Goal: Task Accomplishment & Management: Complete application form

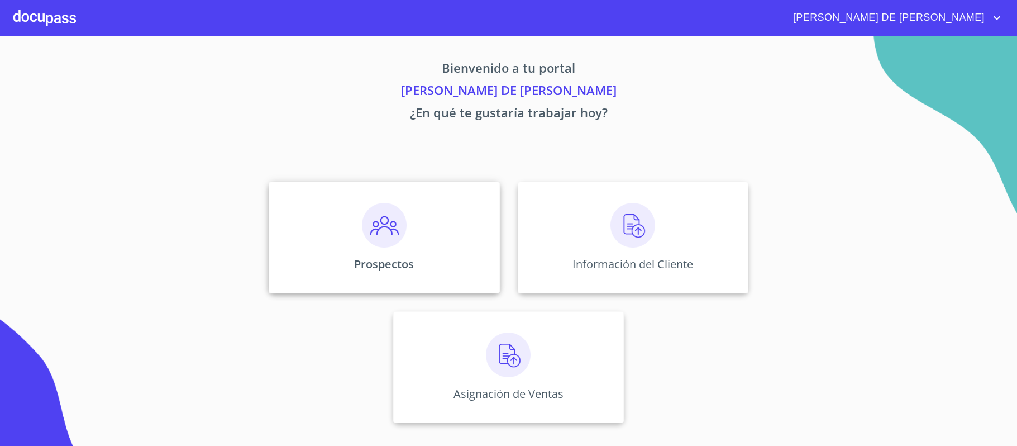
click at [422, 233] on div "Prospectos" at bounding box center [384, 238] width 231 height 112
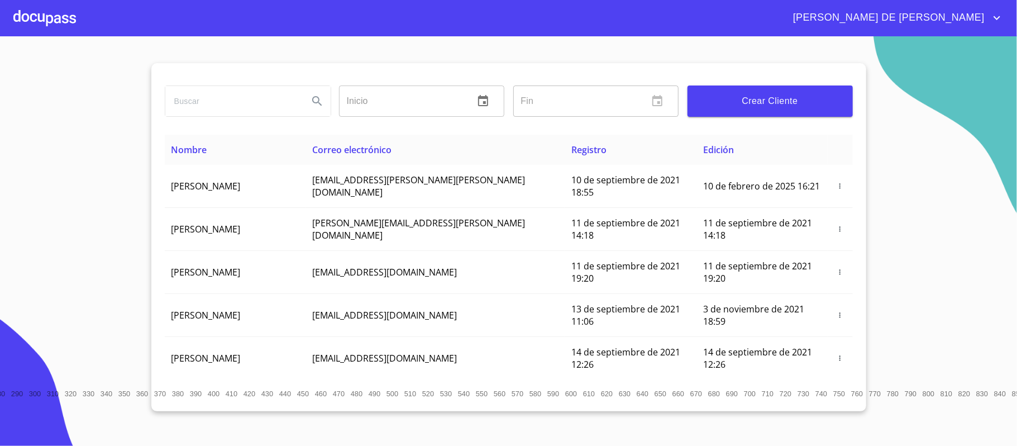
click at [769, 110] on button "Crear Cliente" at bounding box center [770, 100] width 165 height 31
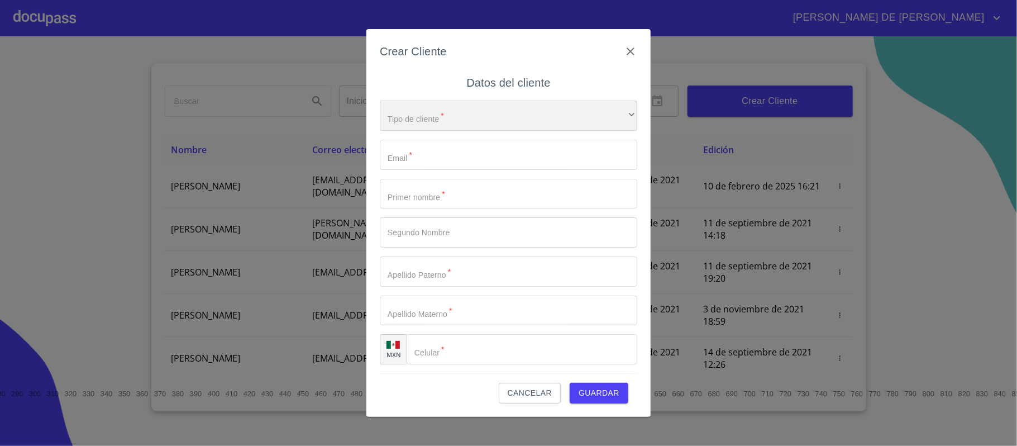
click at [420, 110] on div "​" at bounding box center [509, 116] width 258 height 30
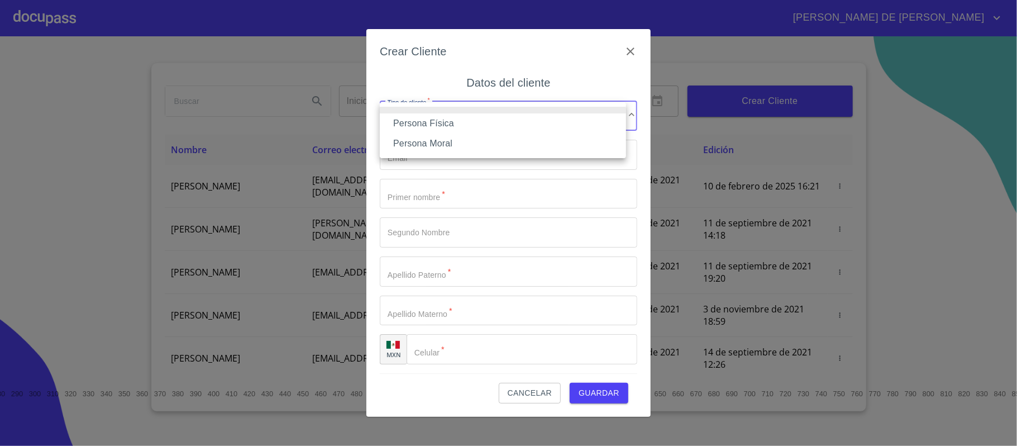
click at [437, 126] on li "Persona Física" at bounding box center [503, 123] width 246 height 20
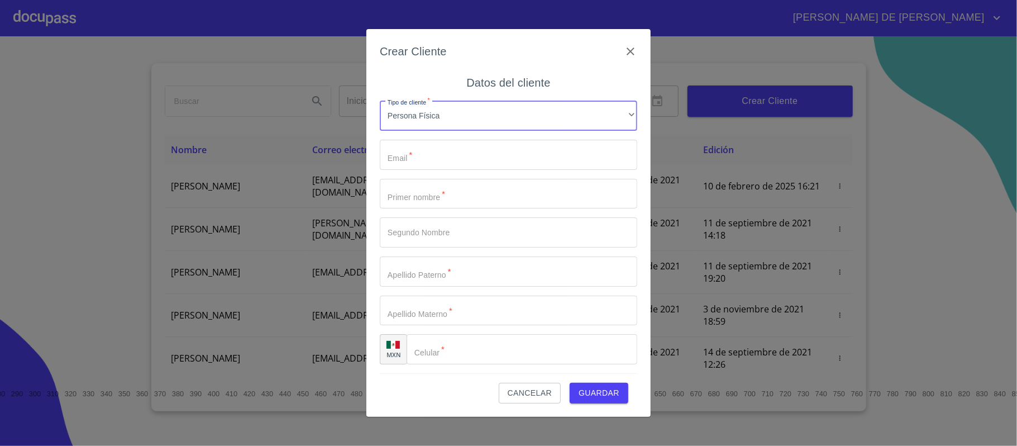
click at [443, 151] on input "Tipo de cliente   *" at bounding box center [509, 155] width 258 height 30
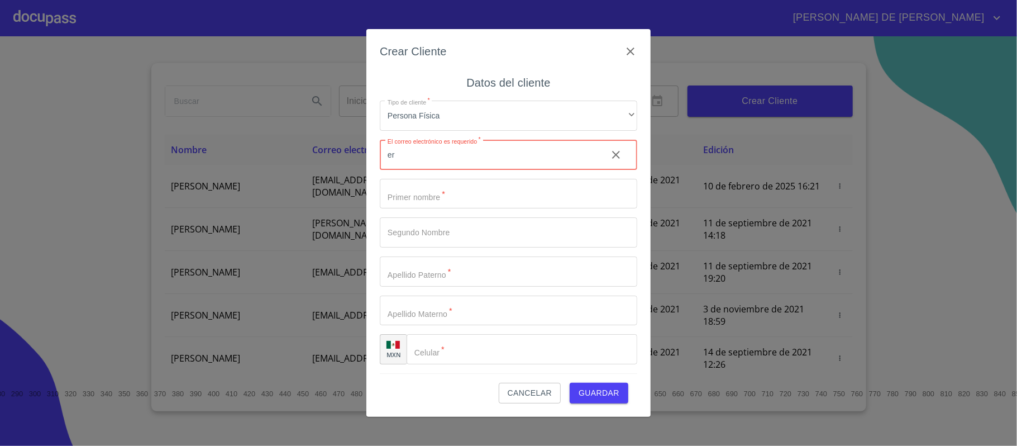
type input "e"
drag, startPoint x: 429, startPoint y: 163, endPoint x: 353, endPoint y: 165, distance: 76.0
click at [353, 165] on div "Crear Cliente Datos del cliente Tipo de cliente   * Persona Física ​ Correo ele…" at bounding box center [508, 223] width 1017 height 446
type input "[PERSON_NAME][EMAIL_ADDRESS][DOMAIN_NAME]"
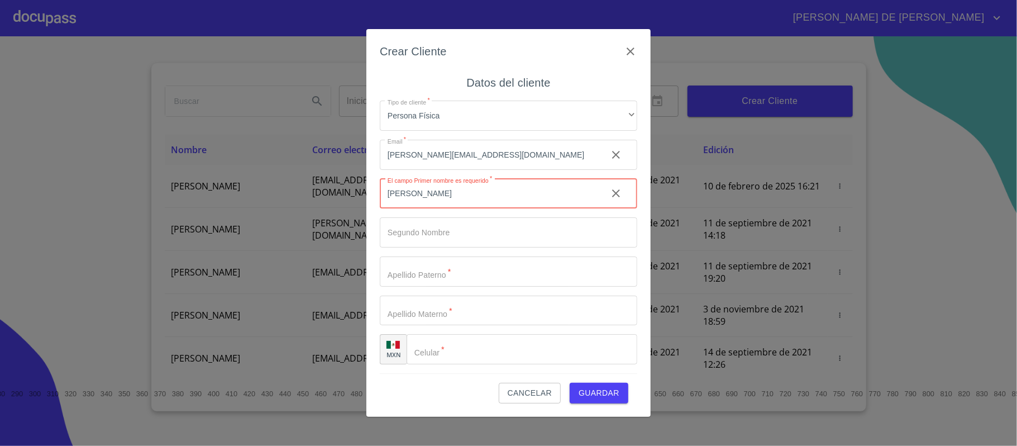
type input "[PERSON_NAME]"
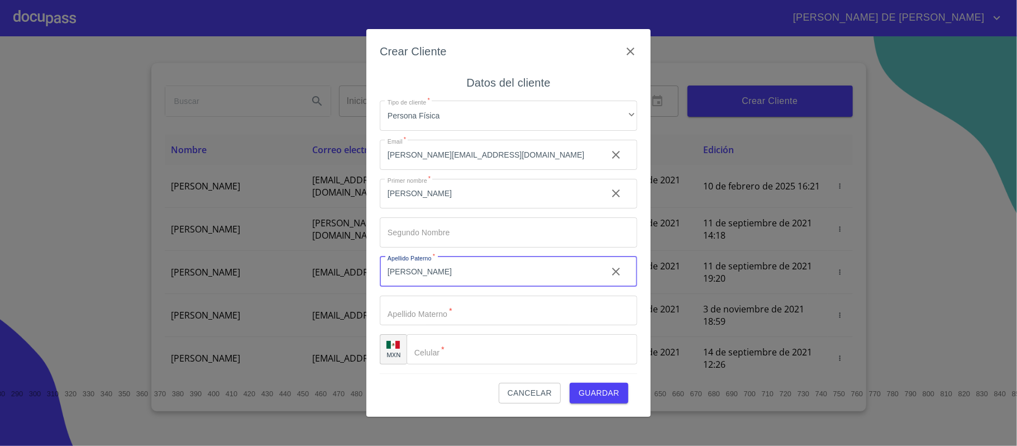
type input "[PERSON_NAME]"
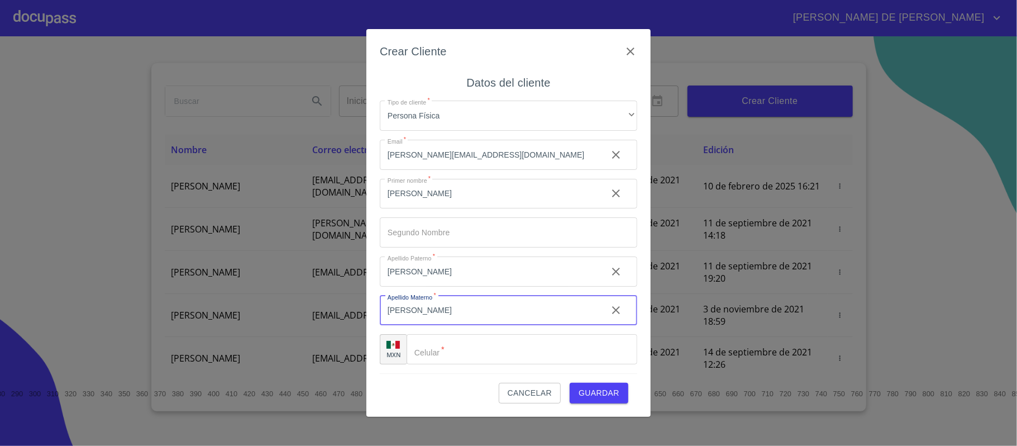
type input "[PERSON_NAME]"
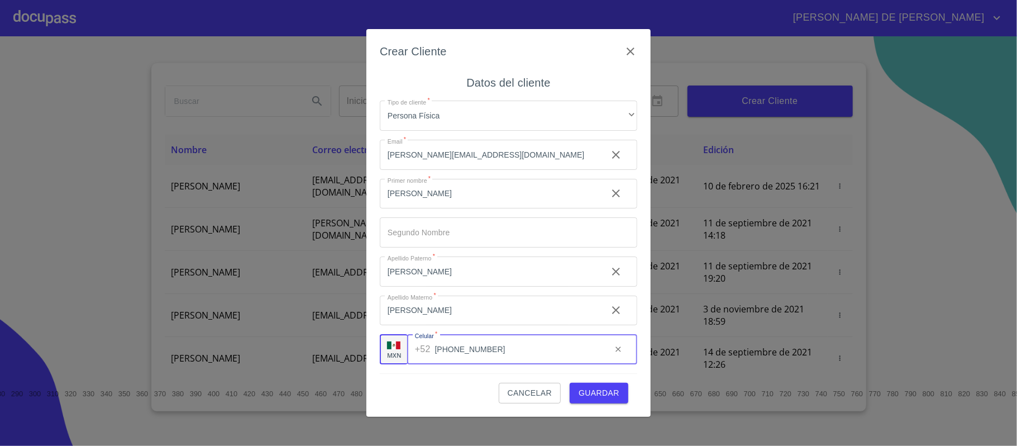
type input "[PHONE_NUMBER]"
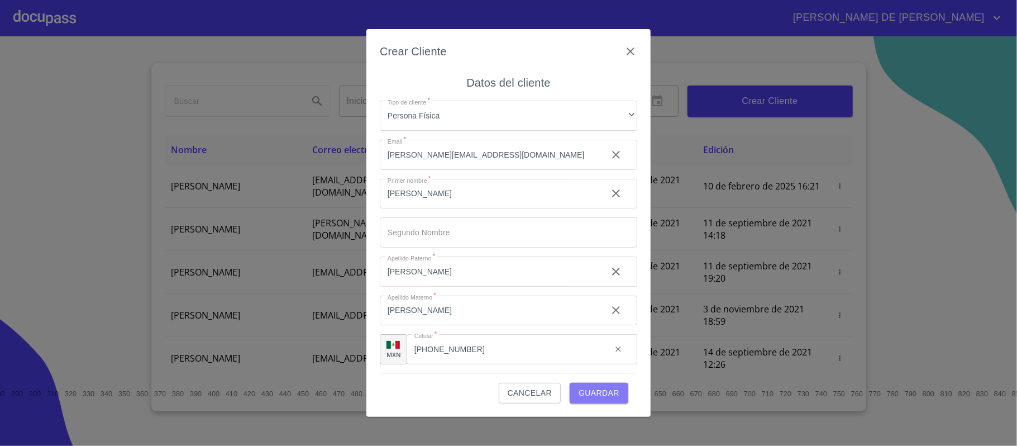
click at [595, 394] on span "Guardar" at bounding box center [599, 393] width 41 height 14
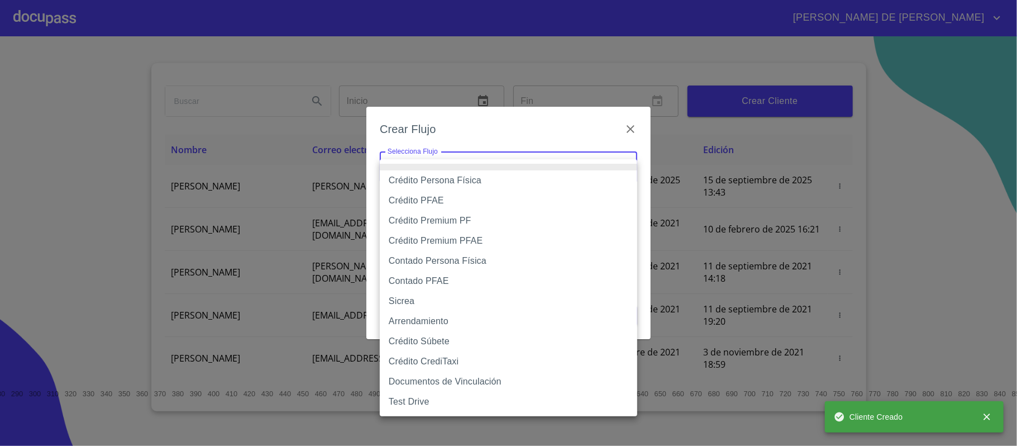
click at [470, 169] on body "[PERSON_NAME] DE [PERSON_NAME] Inicio ​ Fin ​ Crear Cliente Nombre Correo elect…" at bounding box center [508, 223] width 1017 height 446
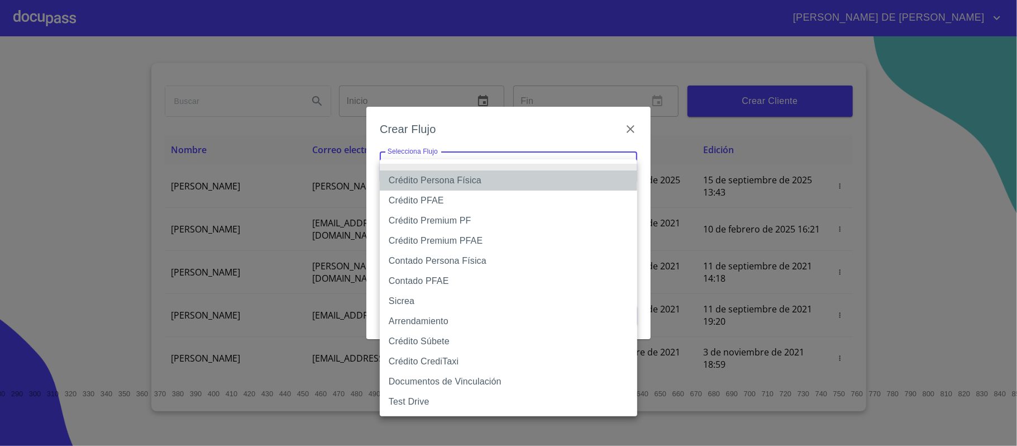
click at [469, 179] on li "Crédito Persona Física" at bounding box center [509, 180] width 258 height 20
type input "6009fb3c7d1714eb8809aa97"
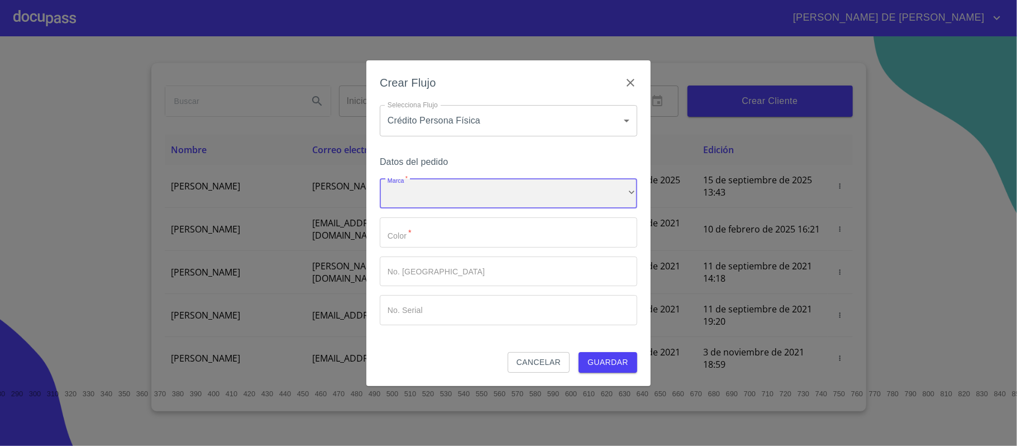
click at [472, 197] on div "​" at bounding box center [509, 194] width 258 height 30
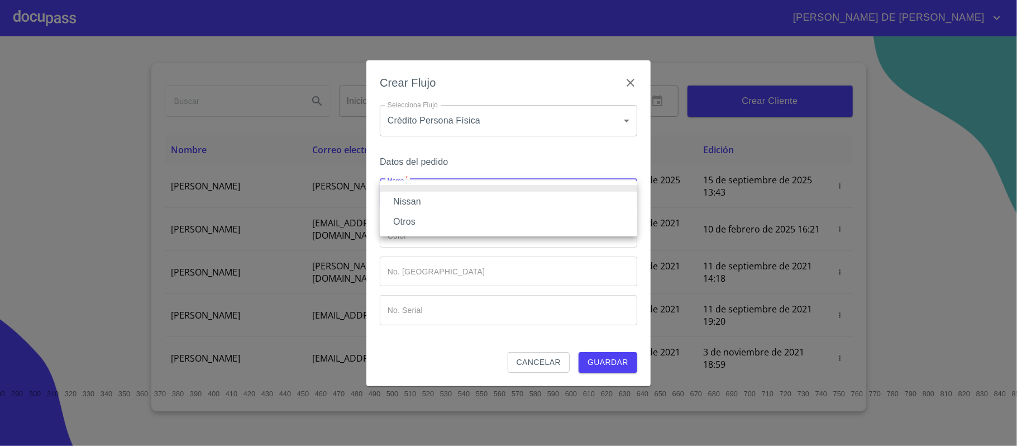
click at [468, 199] on li "Nissan" at bounding box center [509, 202] width 258 height 20
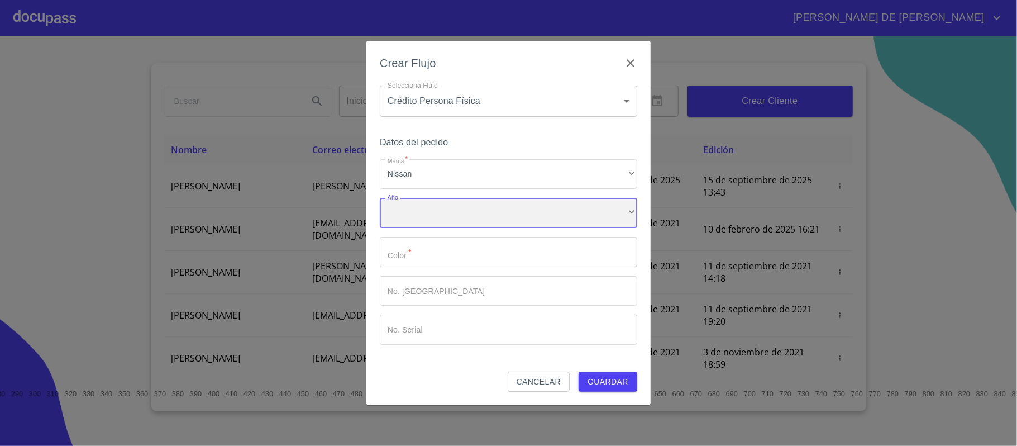
click at [467, 219] on div "​" at bounding box center [509, 213] width 258 height 30
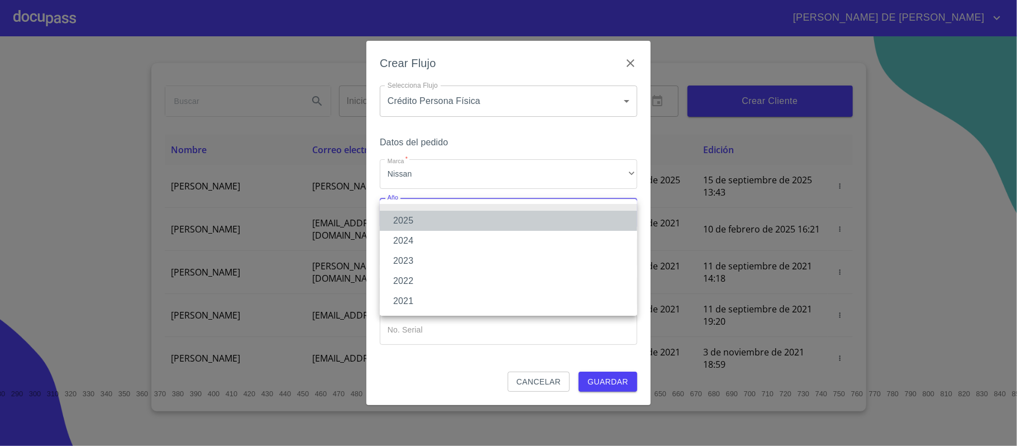
click at [467, 219] on li "2025" at bounding box center [509, 221] width 258 height 20
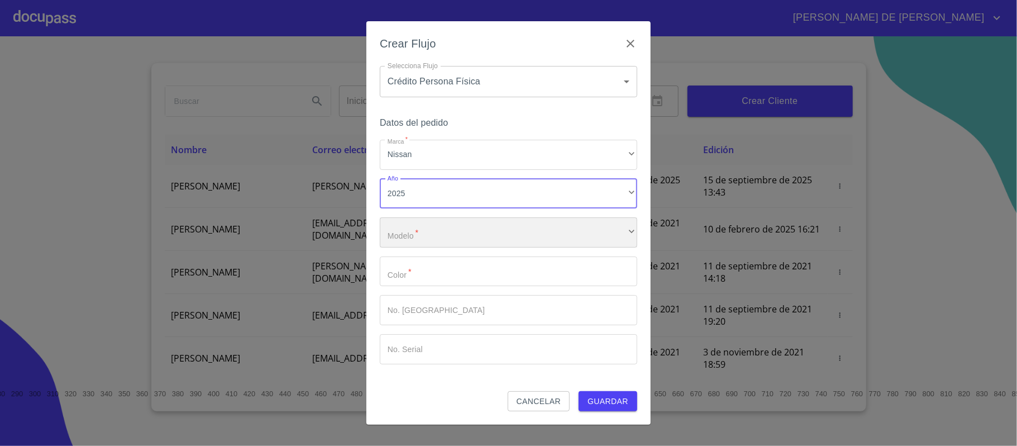
click at [475, 235] on div "​" at bounding box center [509, 232] width 258 height 30
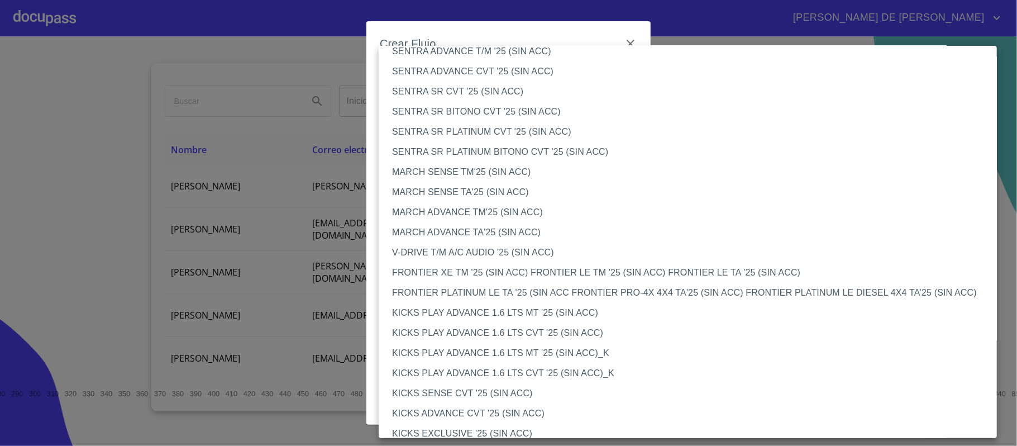
scroll to position [830, 0]
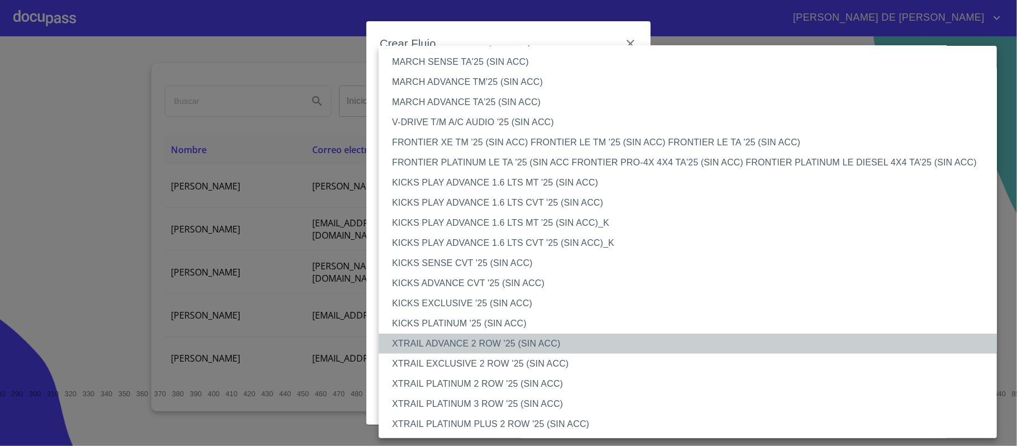
click at [486, 345] on li "XTRAIL ADVANCE 2 ROW '25 (SIN ACC)" at bounding box center [694, 344] width 630 height 20
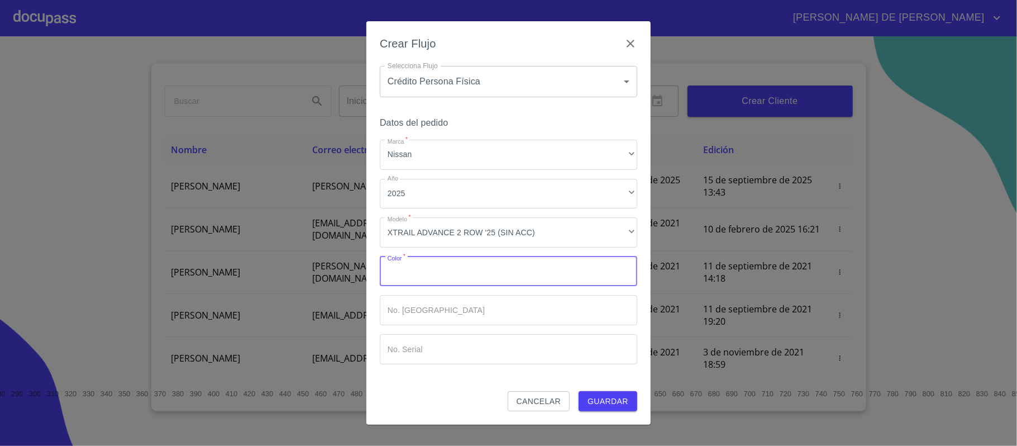
drag, startPoint x: 474, startPoint y: 274, endPoint x: 466, endPoint y: 276, distance: 8.1
click at [472, 274] on input "Marca   *" at bounding box center [509, 271] width 258 height 30
drag, startPoint x: 421, startPoint y: 264, endPoint x: 320, endPoint y: 253, distance: 101.2
click at [320, 253] on div "Crear Flujo Selecciona Flujo Crédito Persona Física 6009fb3c7d1714eb8809aa97 Se…" at bounding box center [508, 223] width 1017 height 446
type input "ROJO"
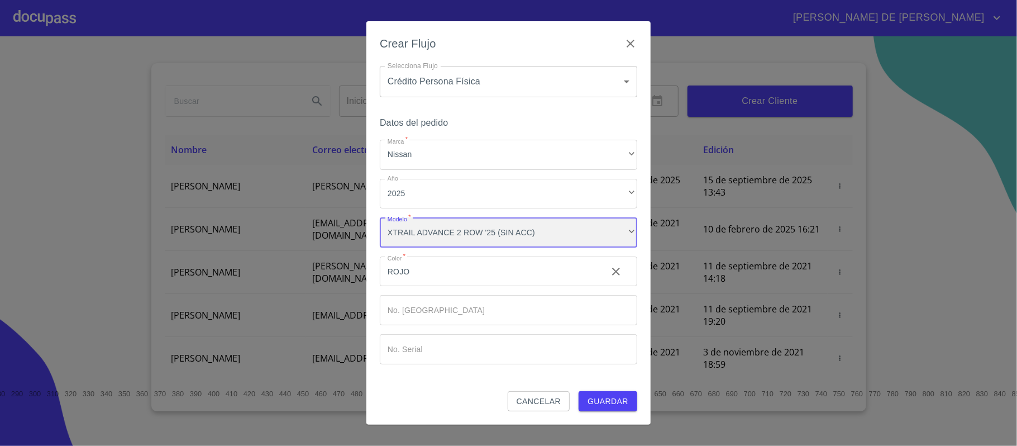
click at [517, 229] on div "XTRAIL ADVANCE 2 ROW '25 (SIN ACC)" at bounding box center [509, 232] width 258 height 30
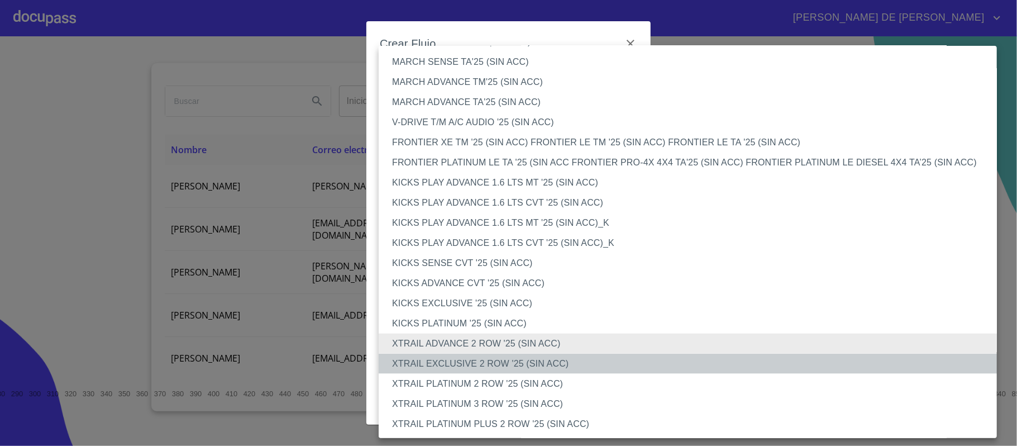
click at [523, 370] on li "XTRAIL EXCLUSIVE 2 ROW '25 (SIN ACC)" at bounding box center [694, 364] width 630 height 20
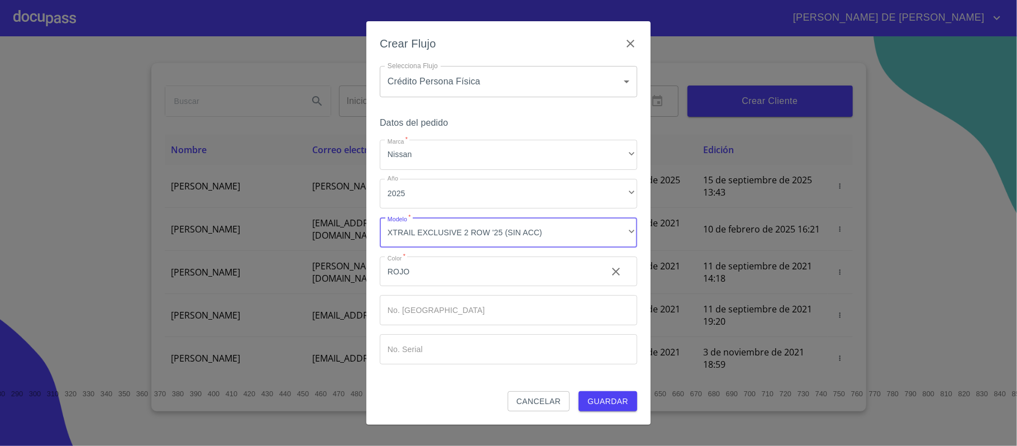
click at [622, 401] on span "Guardar" at bounding box center [608, 401] width 41 height 14
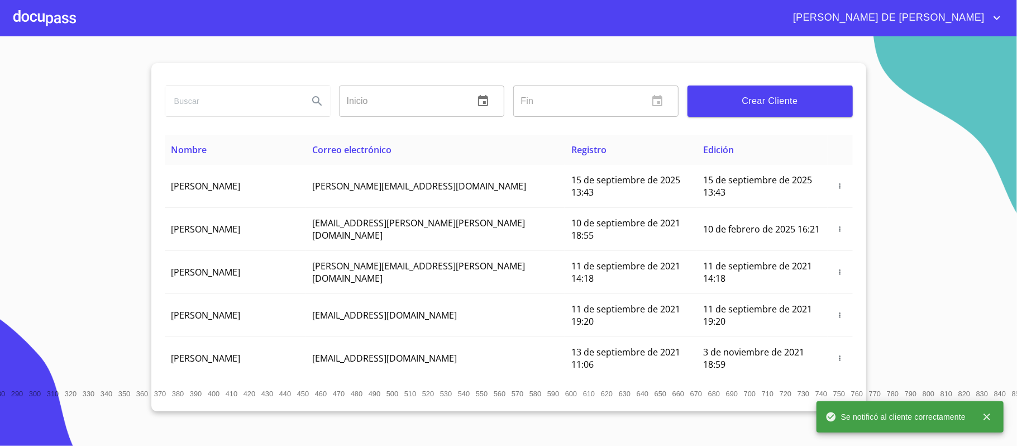
click at [31, 15] on div at bounding box center [44, 18] width 63 height 36
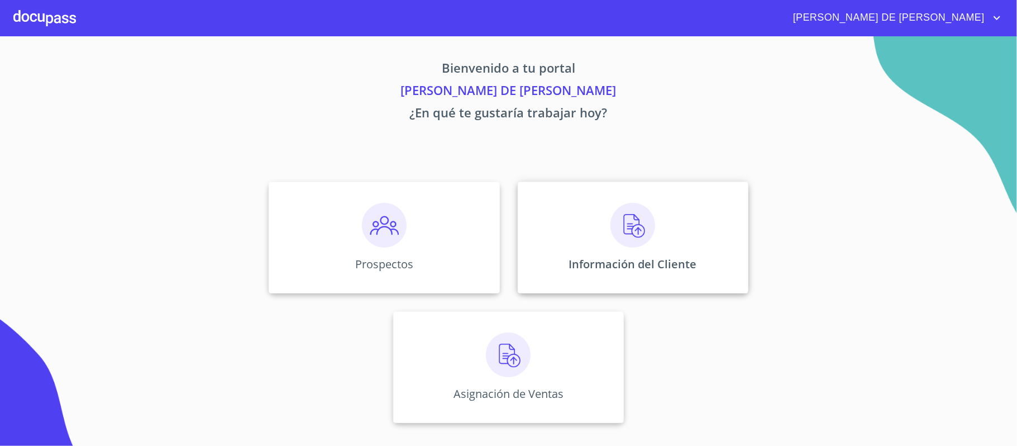
click at [586, 237] on div "Información del Cliente" at bounding box center [633, 238] width 231 height 112
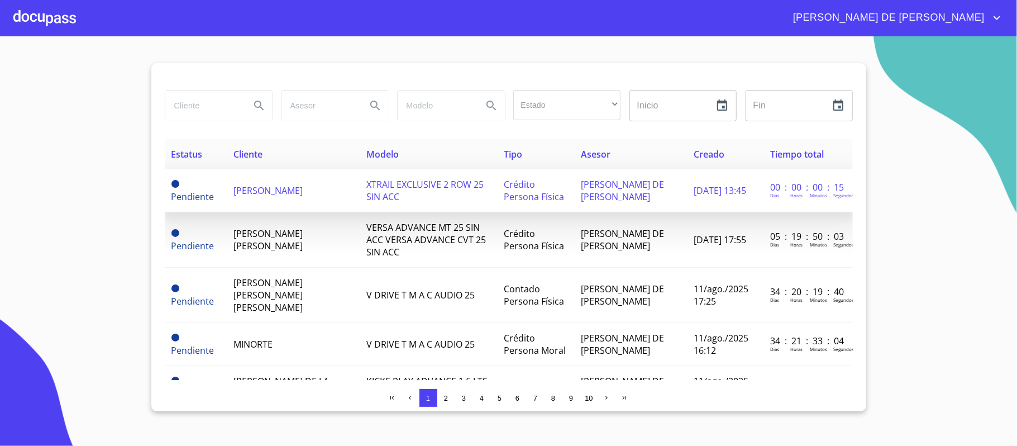
click at [257, 185] on td "[PERSON_NAME]" at bounding box center [293, 190] width 133 height 43
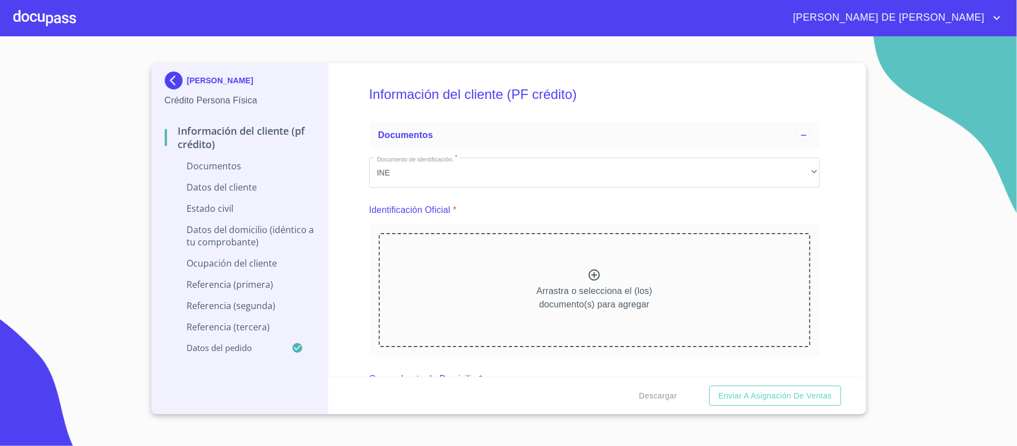
click at [588, 275] on icon at bounding box center [594, 274] width 13 height 13
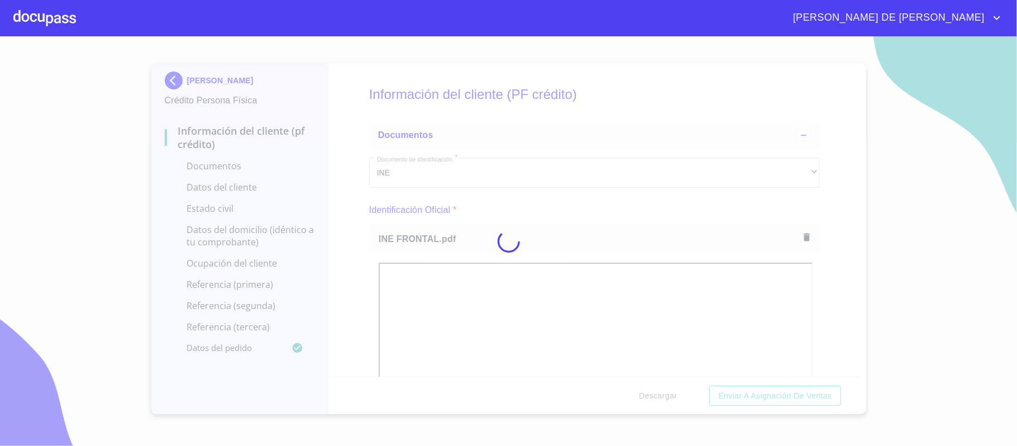
click at [828, 242] on div at bounding box center [508, 241] width 1017 height 410
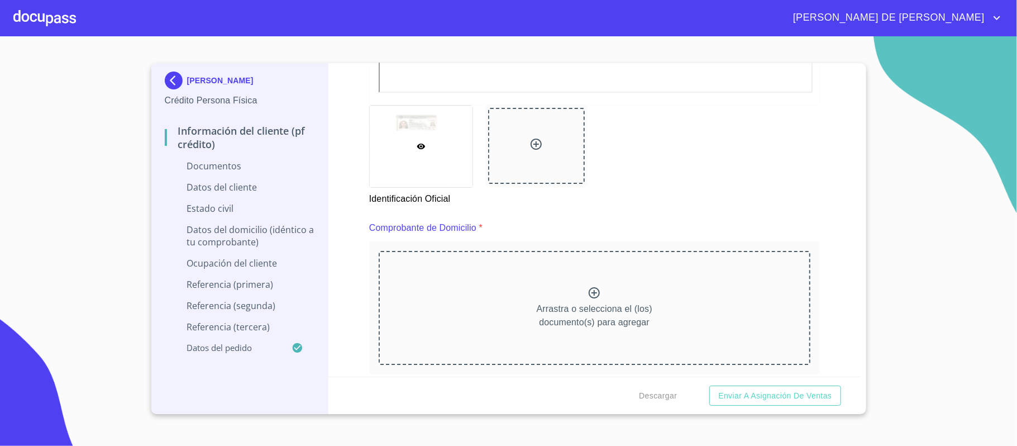
scroll to position [447, 0]
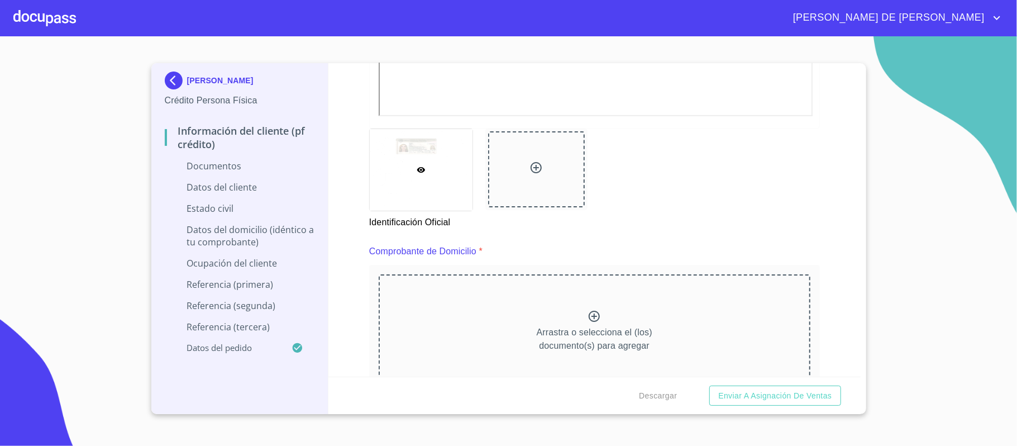
click at [530, 175] on div at bounding box center [536, 169] width 13 height 16
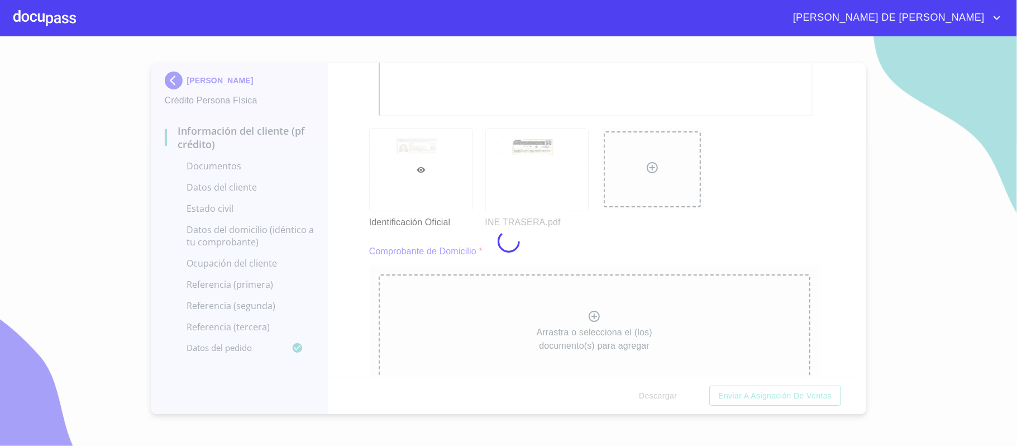
click at [803, 231] on div at bounding box center [508, 241] width 1017 height 410
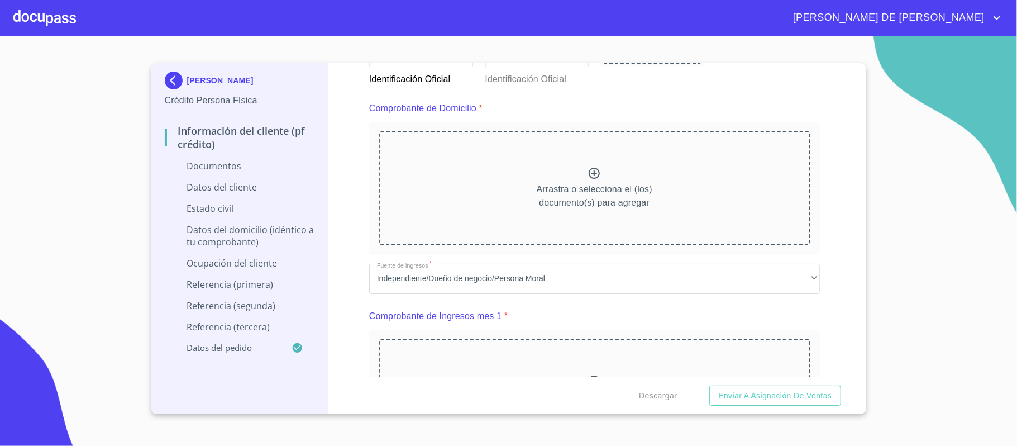
scroll to position [596, 0]
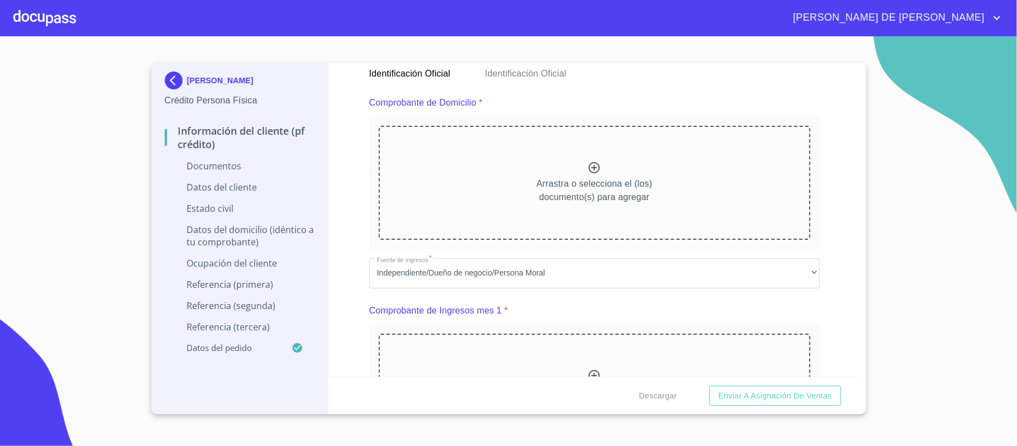
click at [589, 168] on icon at bounding box center [594, 167] width 11 height 11
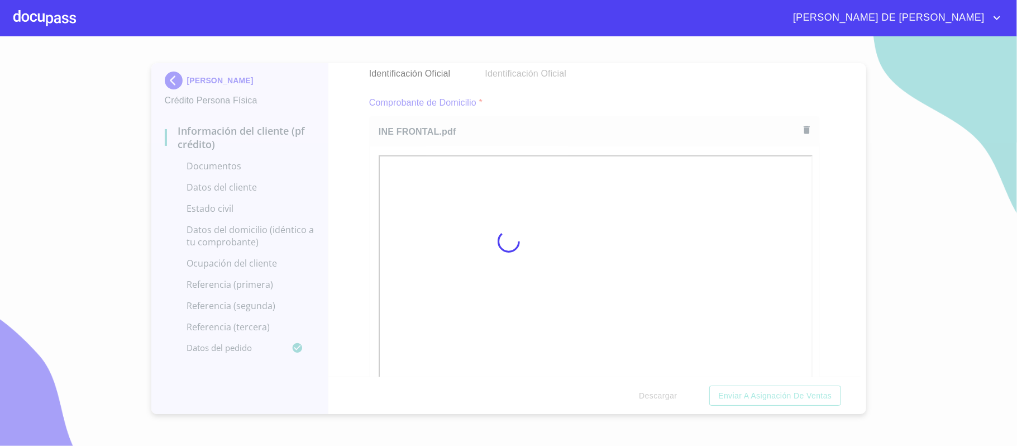
click at [821, 254] on div at bounding box center [508, 241] width 1017 height 410
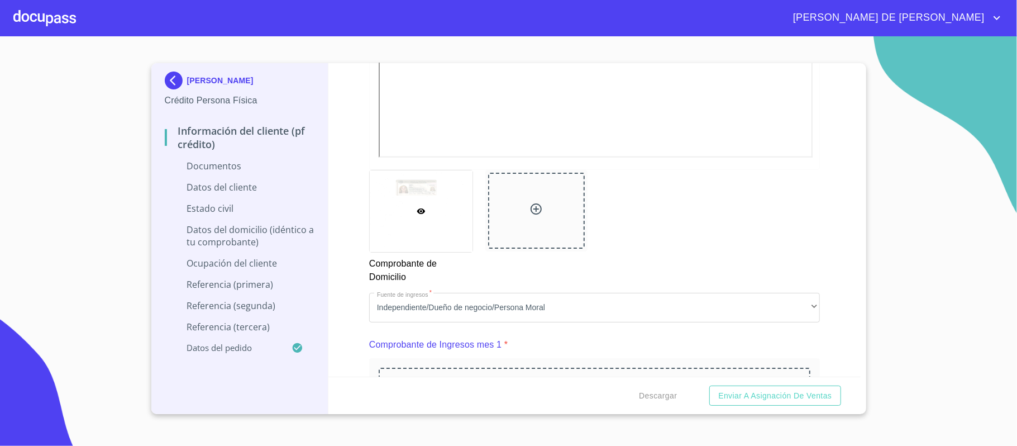
scroll to position [968, 0]
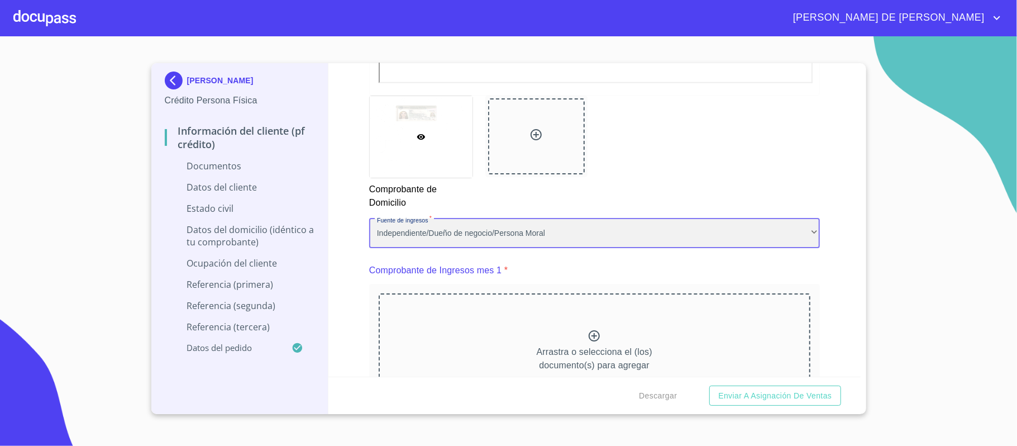
click at [465, 228] on div "Independiente/Dueño de negocio/Persona Moral" at bounding box center [594, 233] width 451 height 30
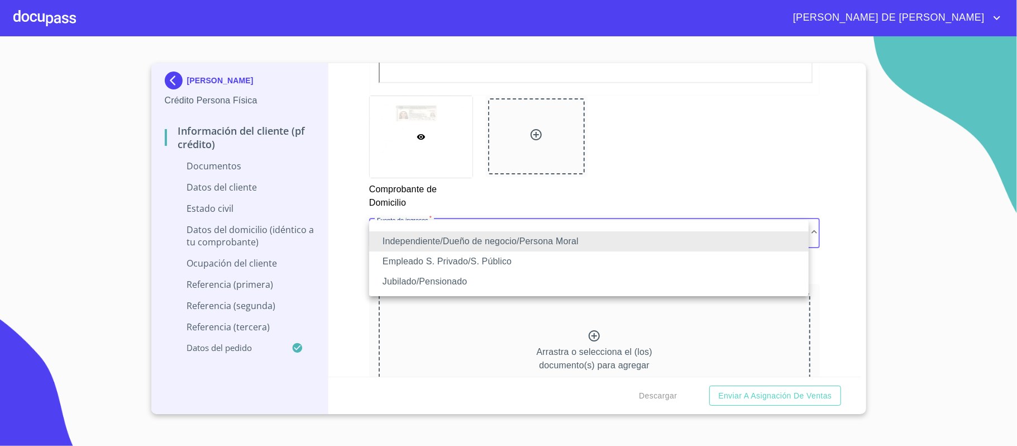
click at [469, 260] on li "Empleado S. Privado/S. Público" at bounding box center [589, 261] width 440 height 20
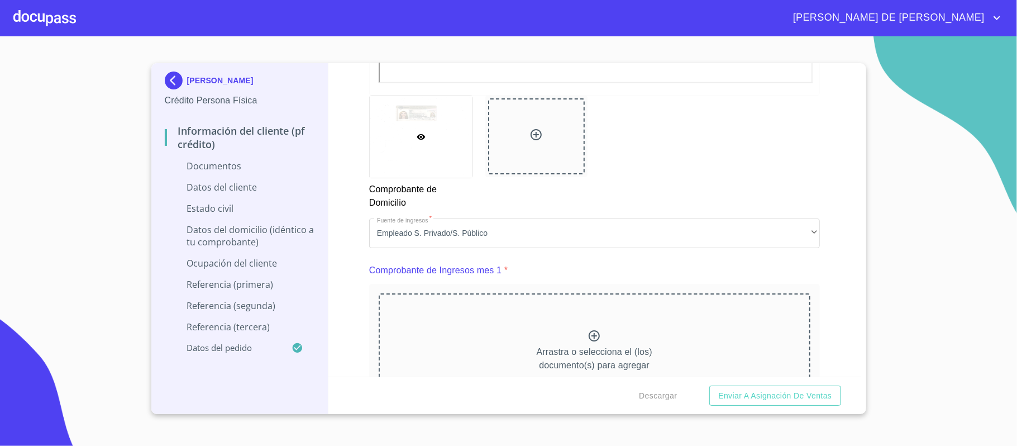
click at [358, 287] on div "Información del cliente (PF crédito) Documentos Documento de identificación.   …" at bounding box center [595, 219] width 532 height 313
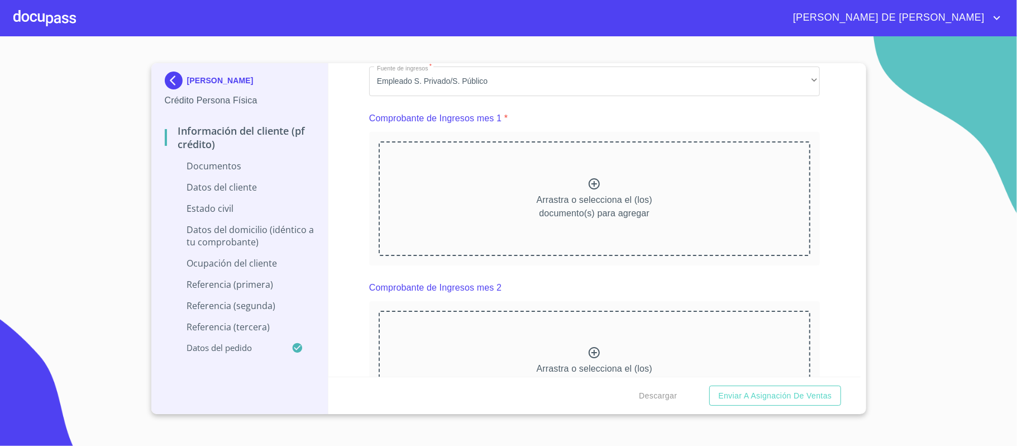
scroll to position [1117, 0]
click at [583, 199] on p "Arrastra o selecciona el (los) documento(s) para agregar" at bounding box center [595, 209] width 116 height 27
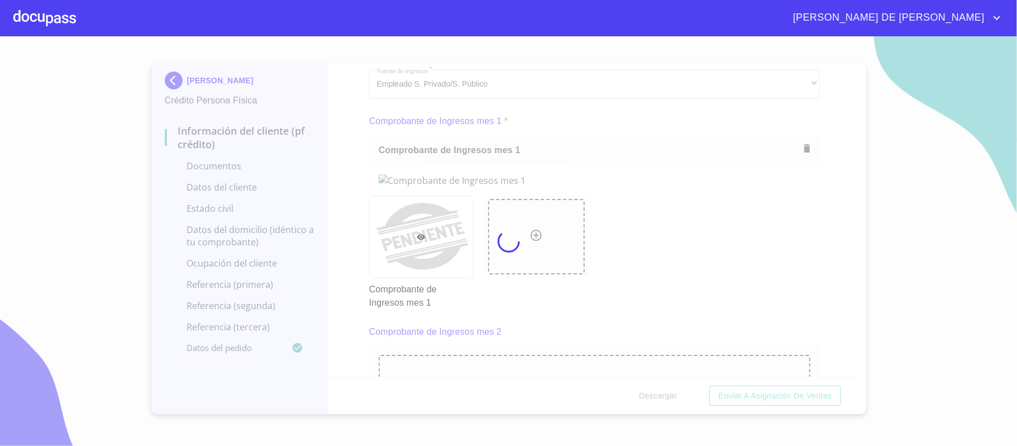
click at [806, 267] on div at bounding box center [508, 241] width 1017 height 410
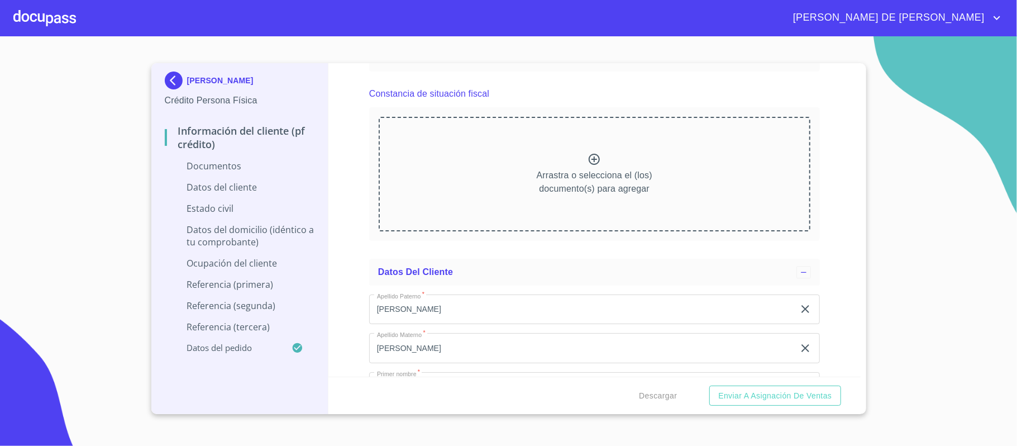
scroll to position [1937, 0]
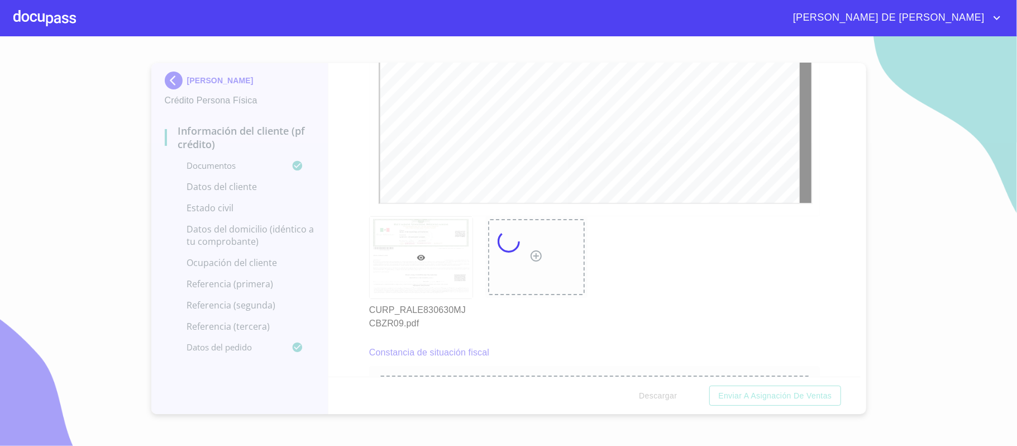
click at [354, 164] on div at bounding box center [508, 241] width 1017 height 410
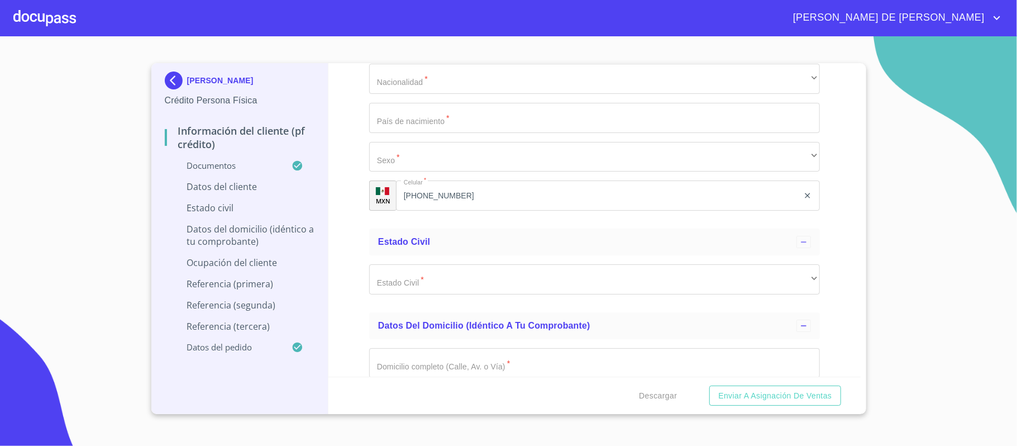
scroll to position [2756, 0]
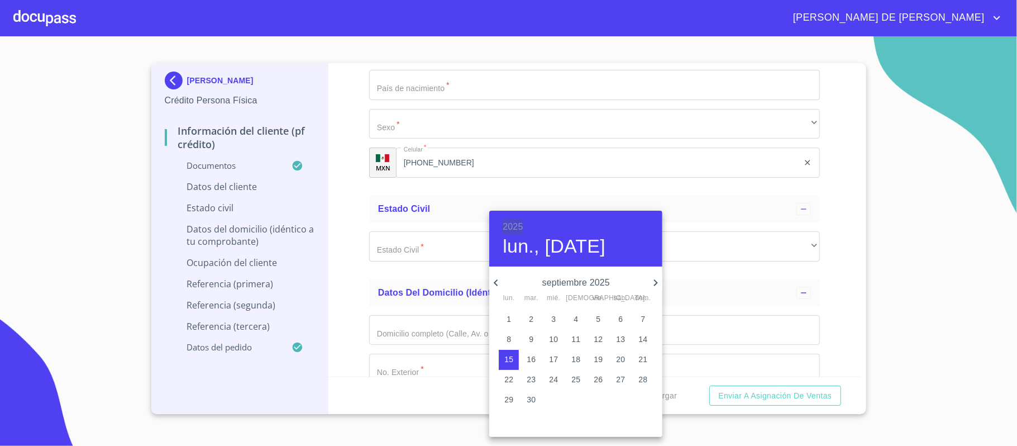
click at [513, 224] on h6 "2025" at bounding box center [513, 227] width 20 height 16
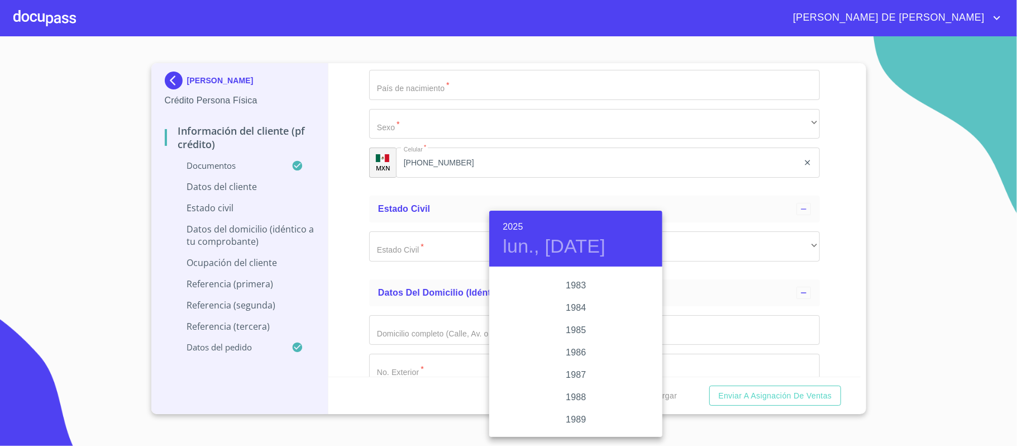
scroll to position [1274, 0]
click at [568, 299] on div "1983" at bounding box center [575, 302] width 173 height 22
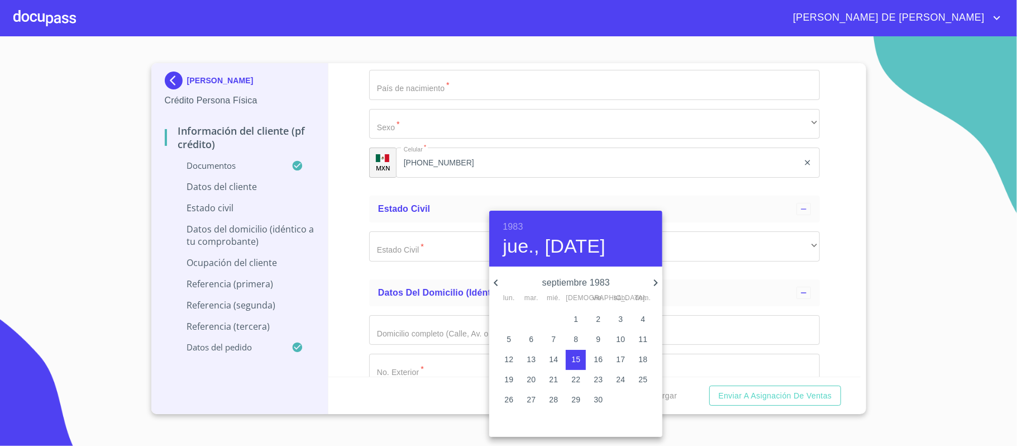
click at [497, 280] on icon "button" at bounding box center [496, 282] width 4 height 7
click at [572, 401] on p "30" at bounding box center [576, 399] width 9 height 11
type input "30 de jun. de 1983"
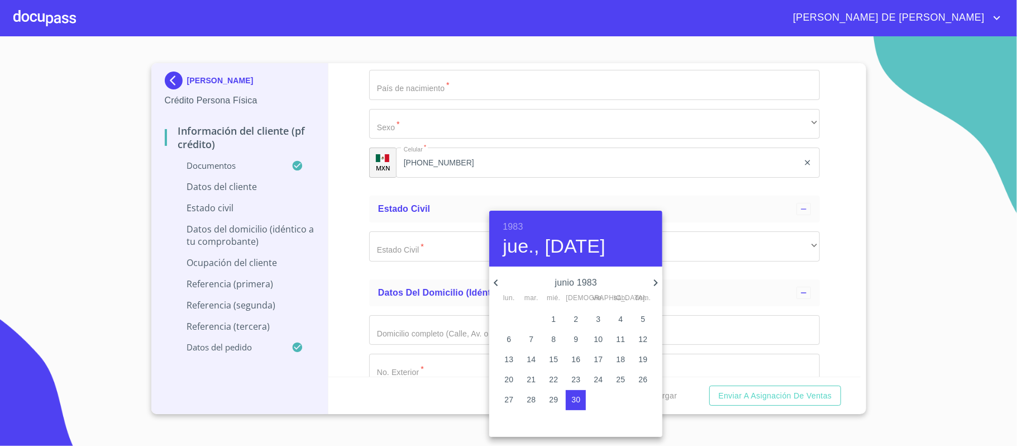
click at [421, 327] on div at bounding box center [508, 223] width 1017 height 446
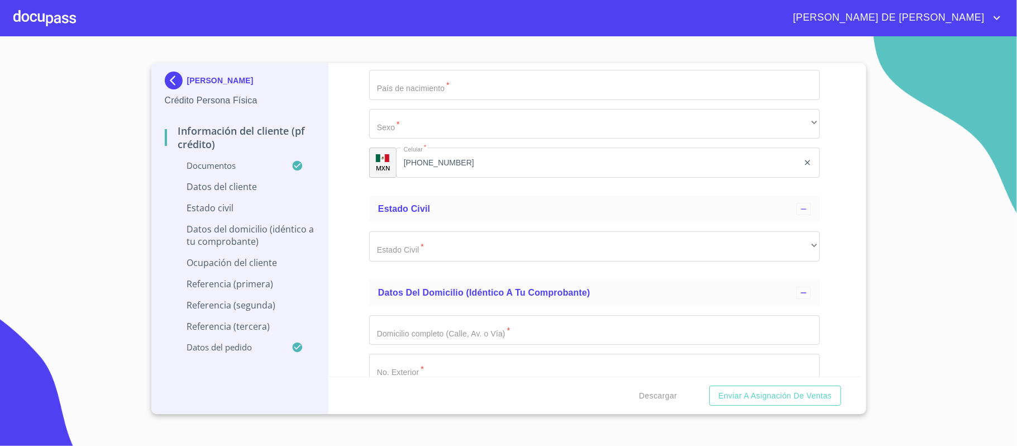
type input "RALE830630NFA"
paste input "RALE830630MJCBZR09"
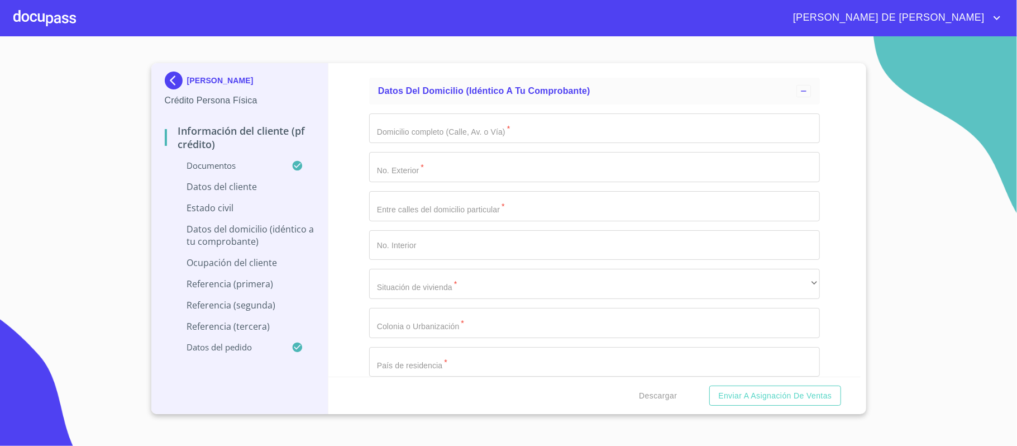
scroll to position [3054, 0]
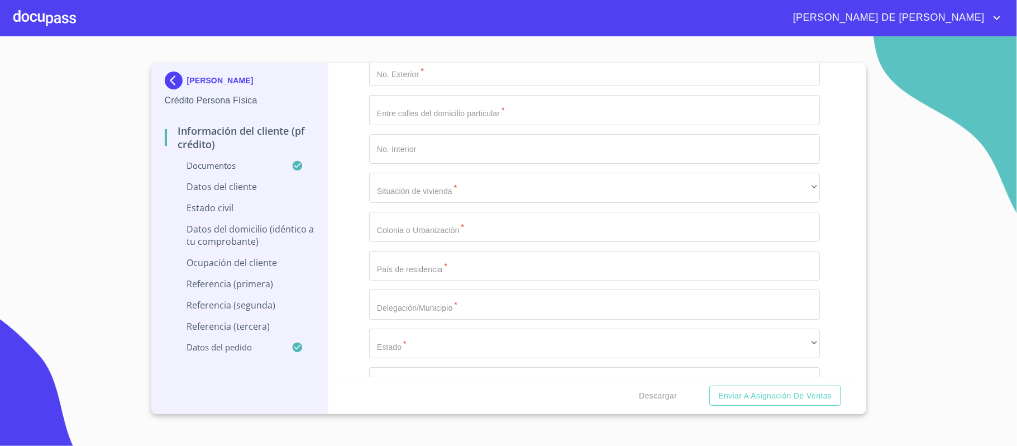
type input "RALE830630MJCBZR09"
type input "1921862384"
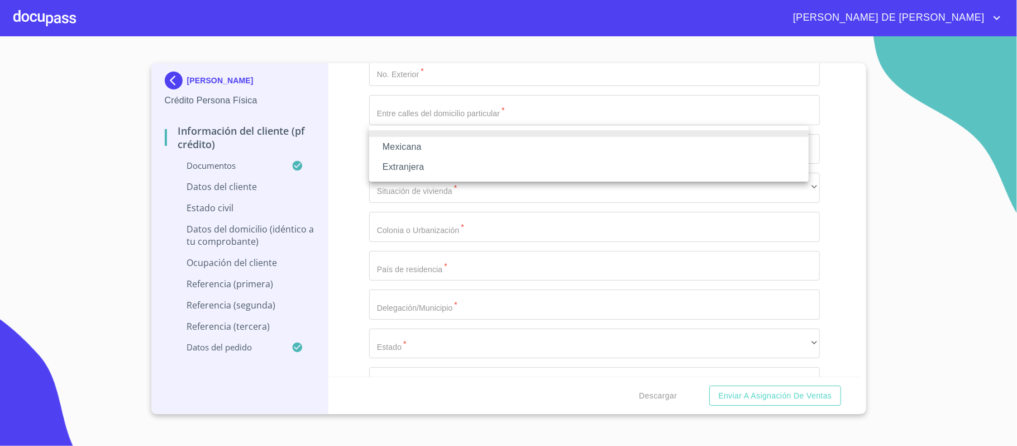
click at [459, 146] on li "Mexicana" at bounding box center [589, 147] width 440 height 20
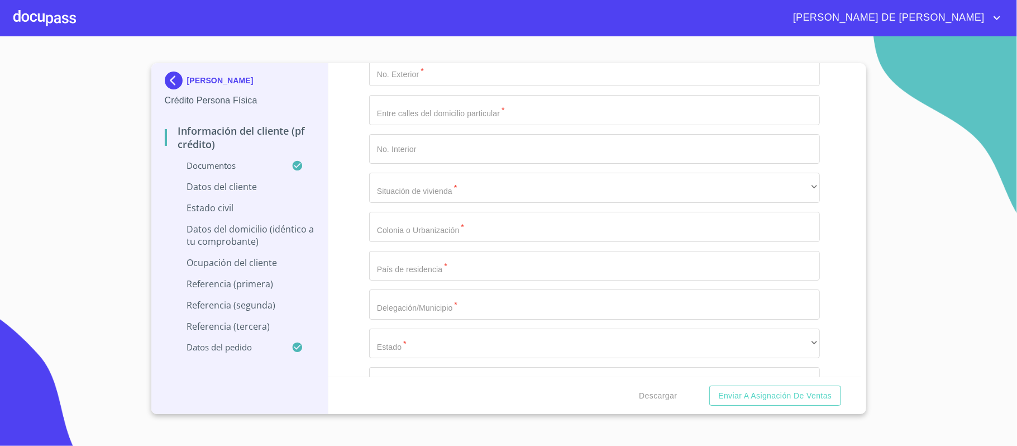
type input "[GEOGRAPHIC_DATA]"
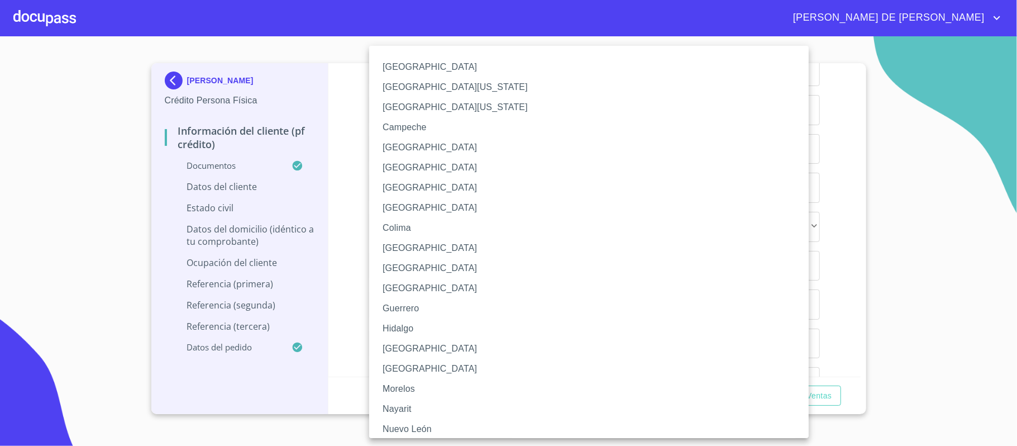
click at [410, 343] on li "[GEOGRAPHIC_DATA]" at bounding box center [594, 349] width 451 height 20
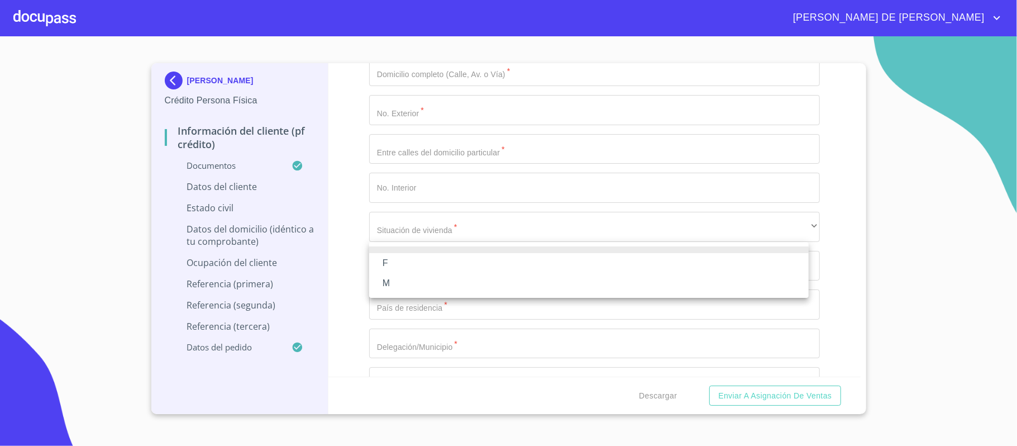
click at [415, 267] on li "F" at bounding box center [589, 263] width 440 height 20
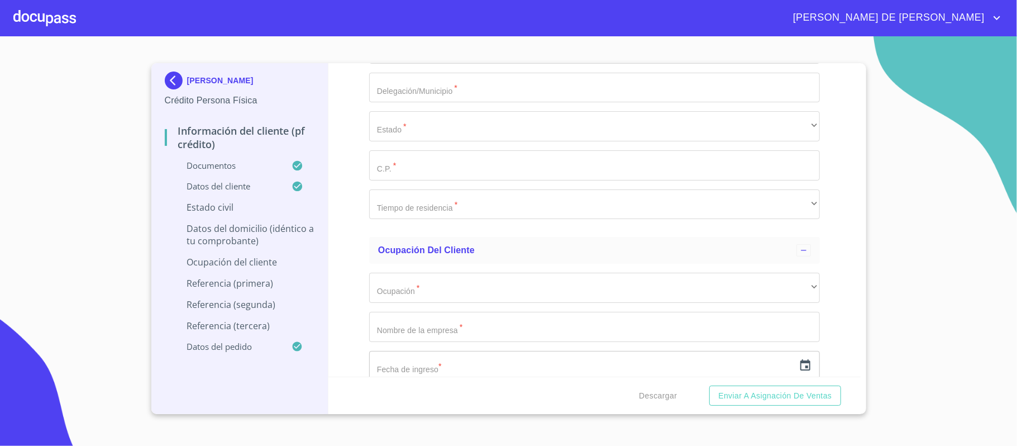
scroll to position [3352, 0]
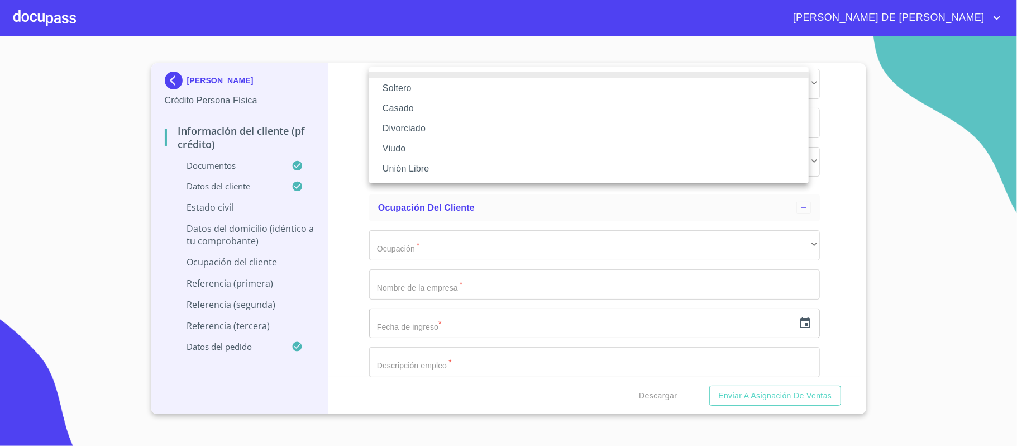
click at [434, 111] on li "Casado" at bounding box center [589, 108] width 440 height 20
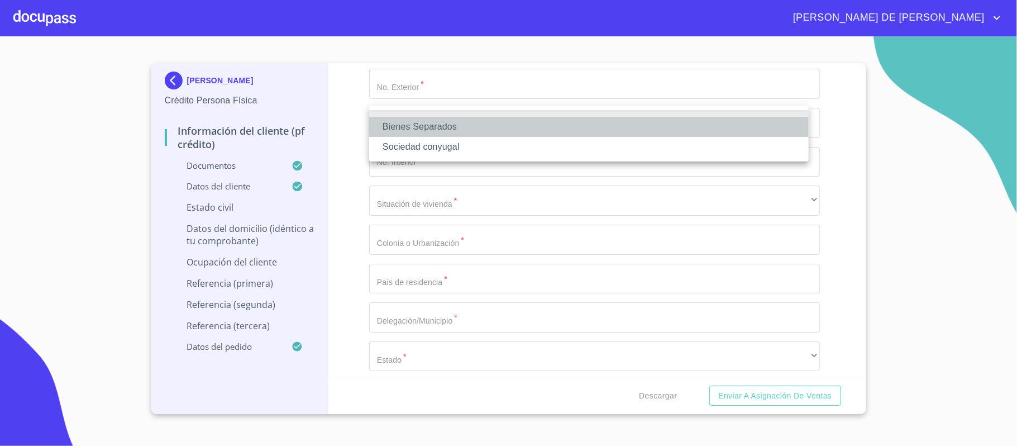
click at [454, 132] on li "Bienes Separados" at bounding box center [589, 127] width 440 height 20
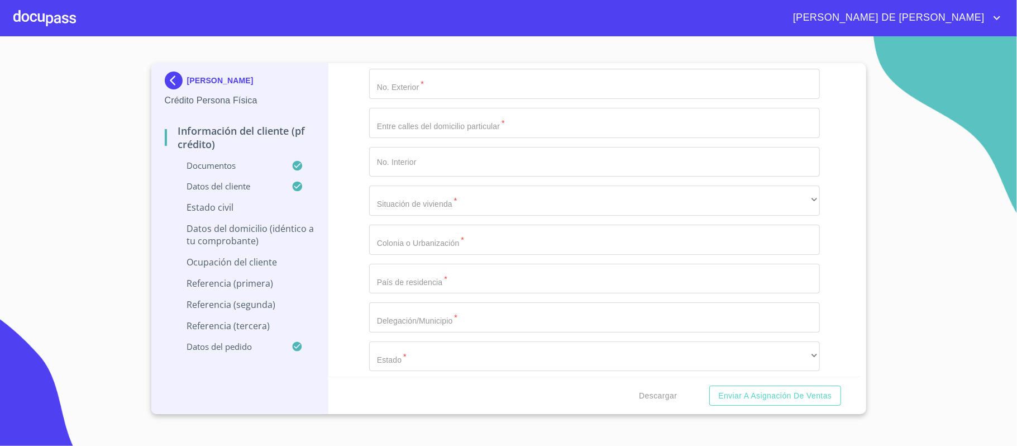
type input "[PERSON_NAME]"
type input "V"
type input "[PERSON_NAME]"
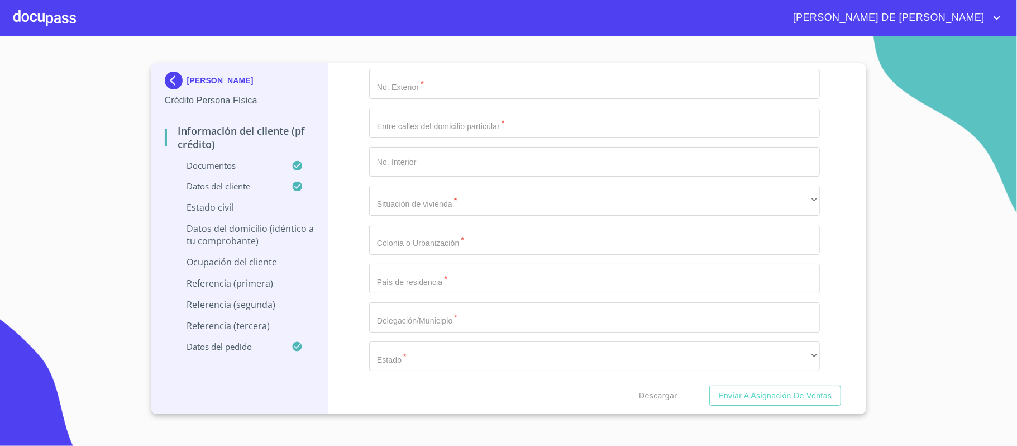
type input "2"
type input "11 Y 13 AÑOS"
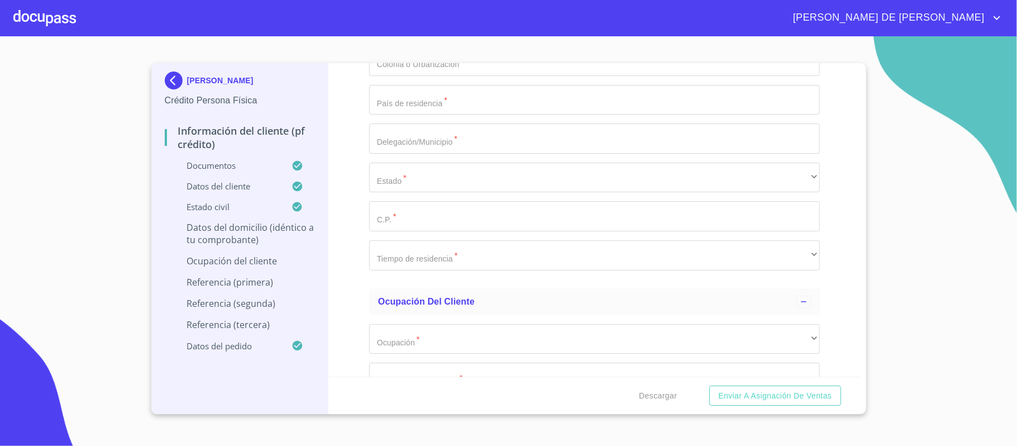
type input "PAISAJE DEL MEDIO DIA"
type input "5068"
type input "AV PAISAJE DE LOS [PERSON_NAME] Y [GEOGRAPHIC_DATA]"
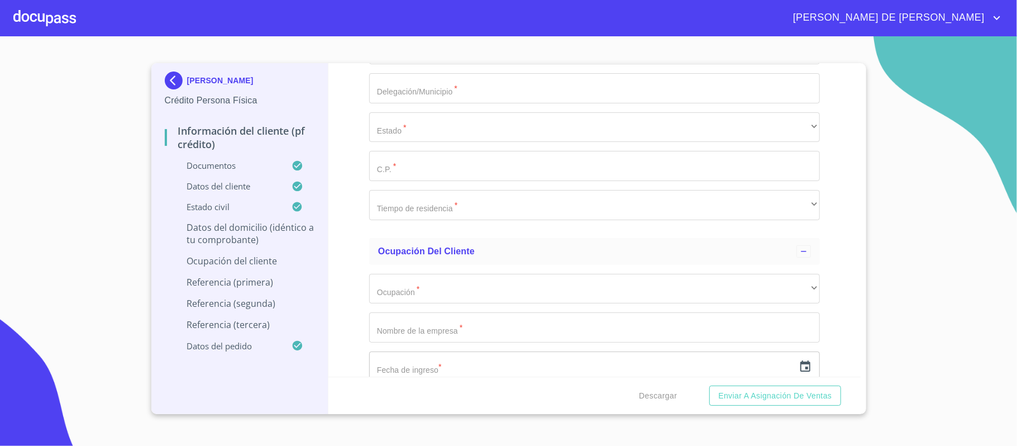
scroll to position [3618, 0]
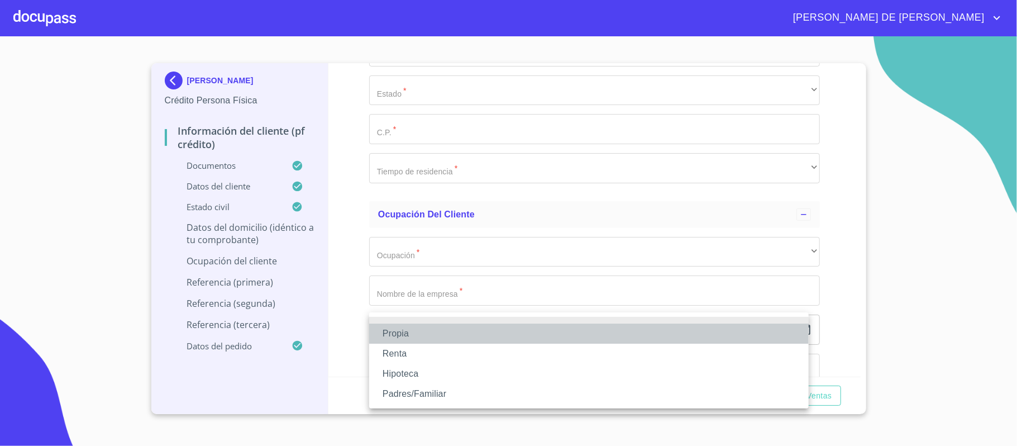
click at [441, 335] on li "Propia" at bounding box center [589, 333] width 440 height 20
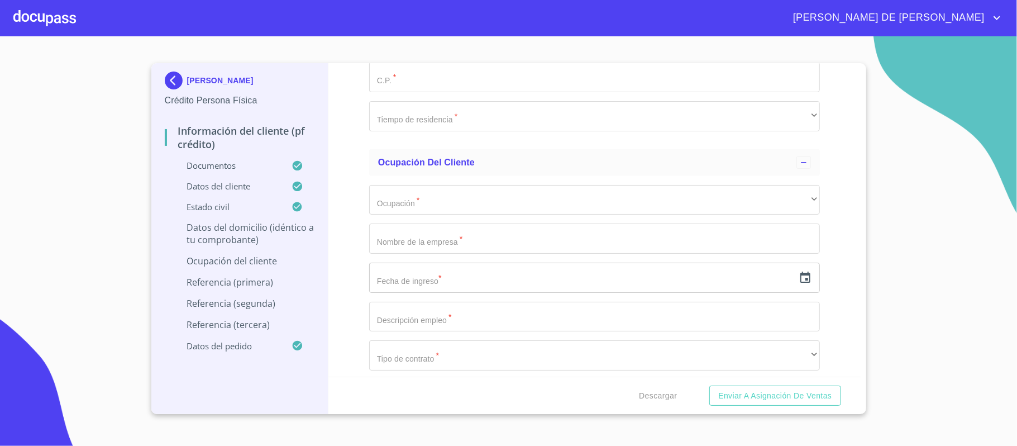
scroll to position [3693, 0]
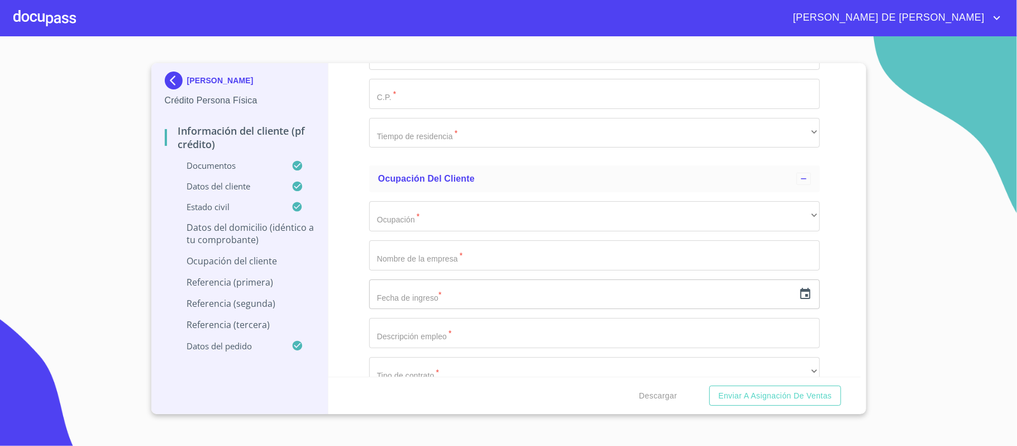
type input "$3,500,000"
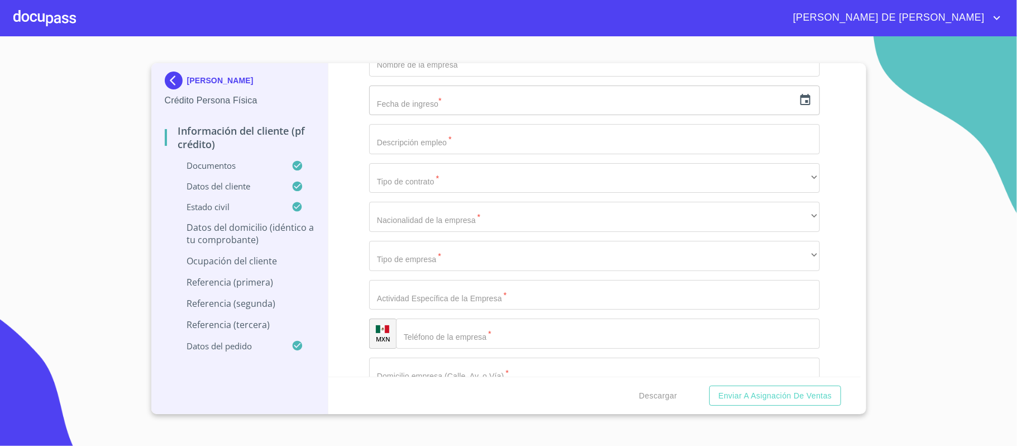
scroll to position [3916, 0]
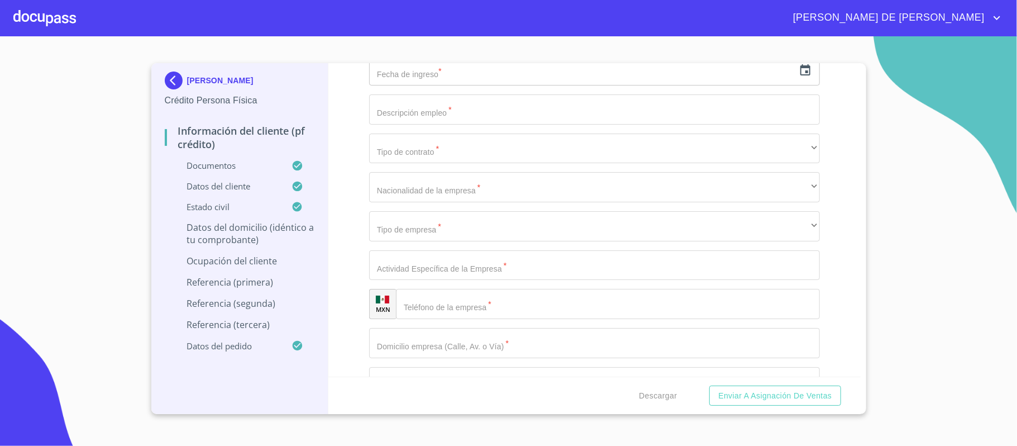
type input "PAISAJES DEL TESORO"
type input "[GEOGRAPHIC_DATA]"
type input "SAN PEDRO TLAQUEPAQUE"
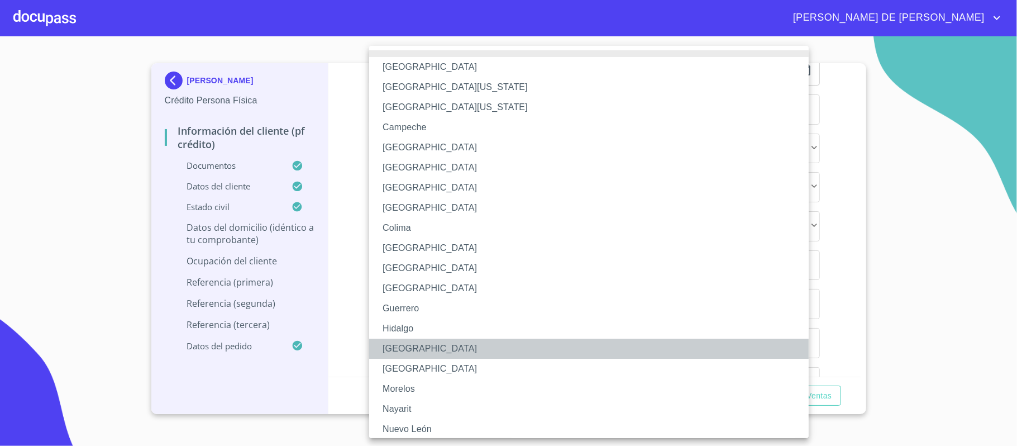
click at [421, 351] on li "[GEOGRAPHIC_DATA]" at bounding box center [594, 349] width 451 height 20
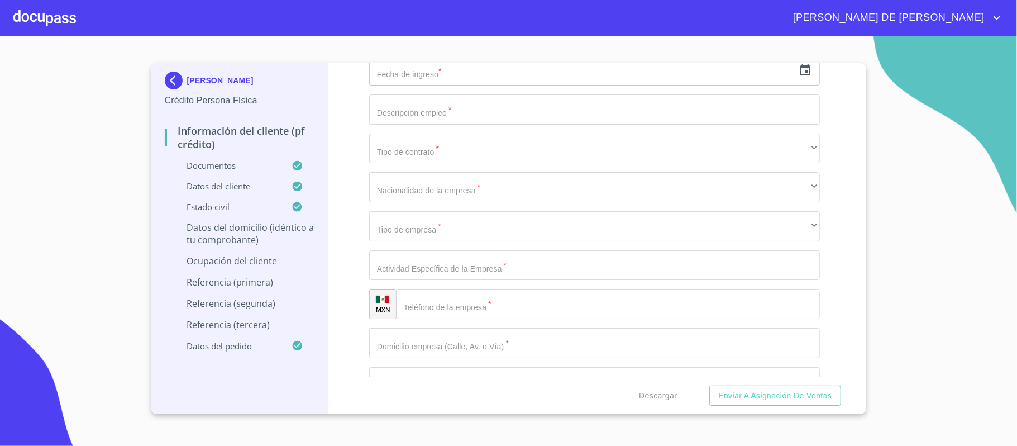
type input "45608"
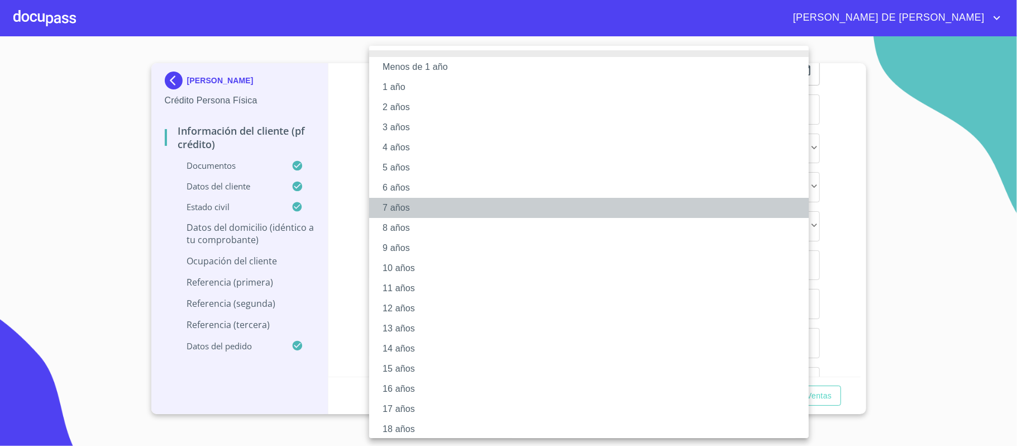
click at [422, 208] on li "7 años" at bounding box center [594, 208] width 451 height 20
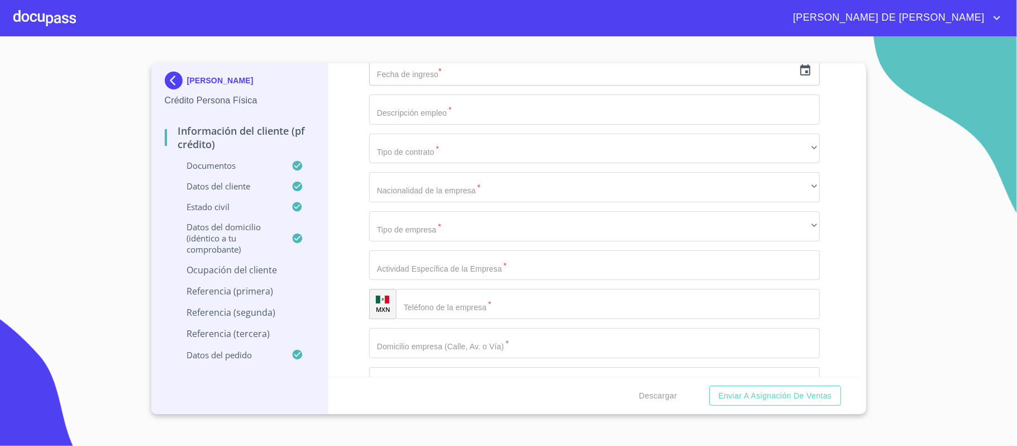
click at [352, 226] on div "Información del cliente (PF crédito) Documentos Documento de identificación.   …" at bounding box center [595, 219] width 532 height 313
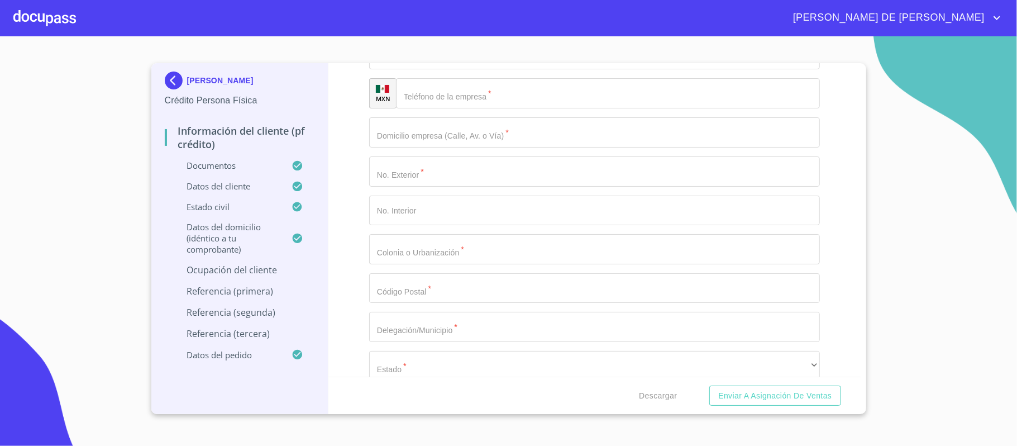
scroll to position [4140, 0]
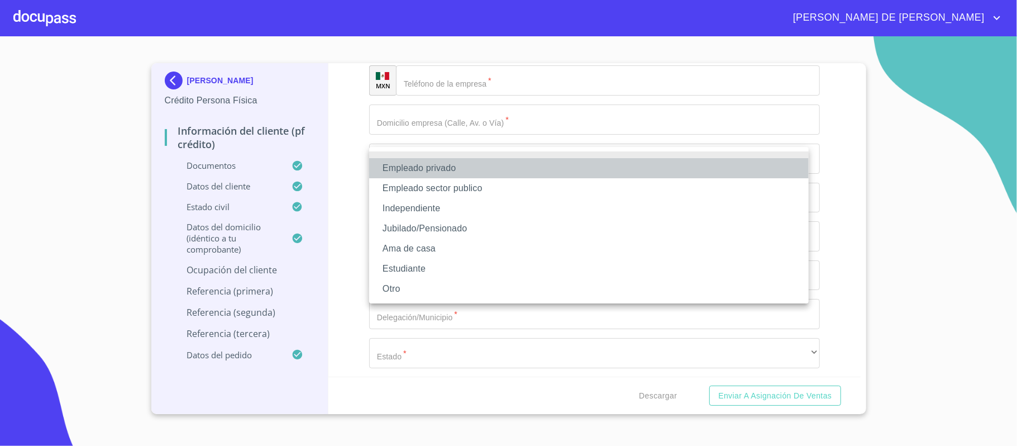
click at [468, 166] on li "Empleado privado" at bounding box center [589, 168] width 440 height 20
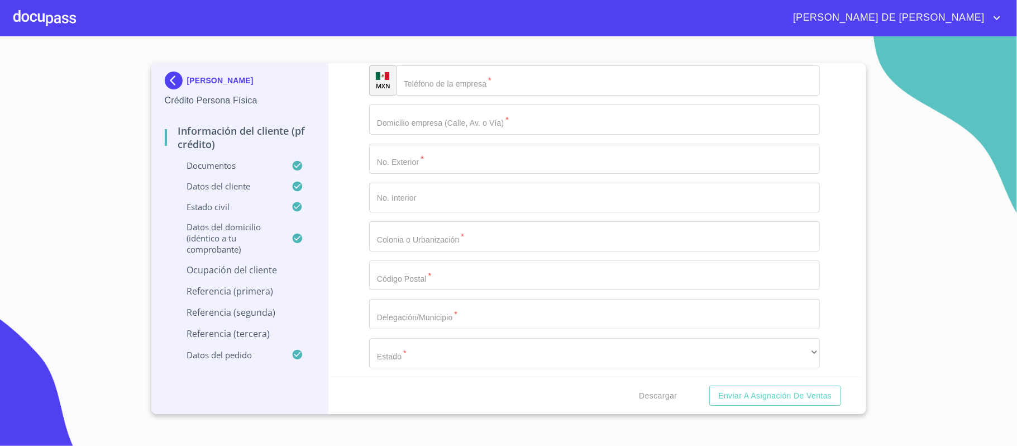
type input "CONTINENTAL"
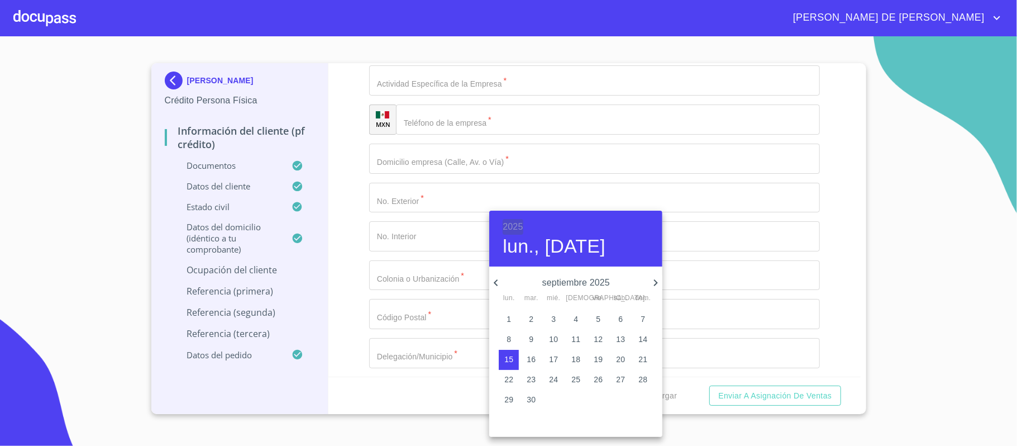
click at [510, 222] on h6 "2025" at bounding box center [513, 227] width 20 height 16
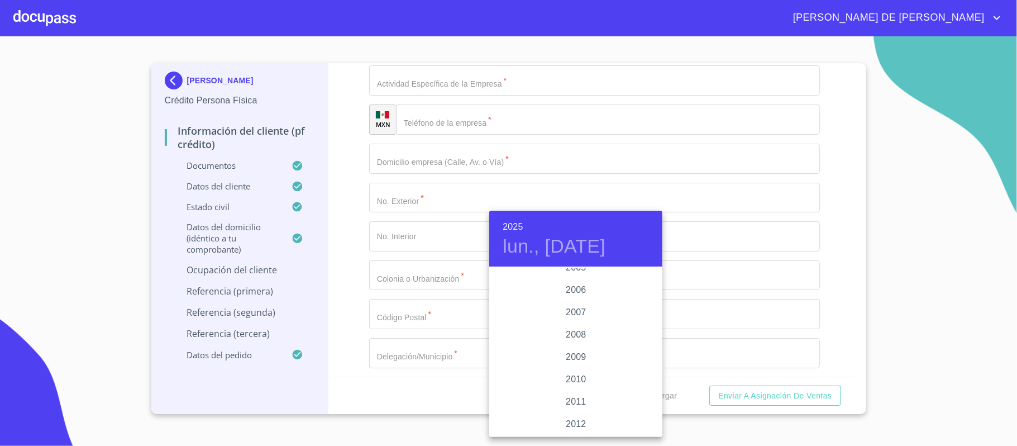
scroll to position [1795, 0]
click at [571, 289] on div "2006" at bounding box center [575, 294] width 173 height 22
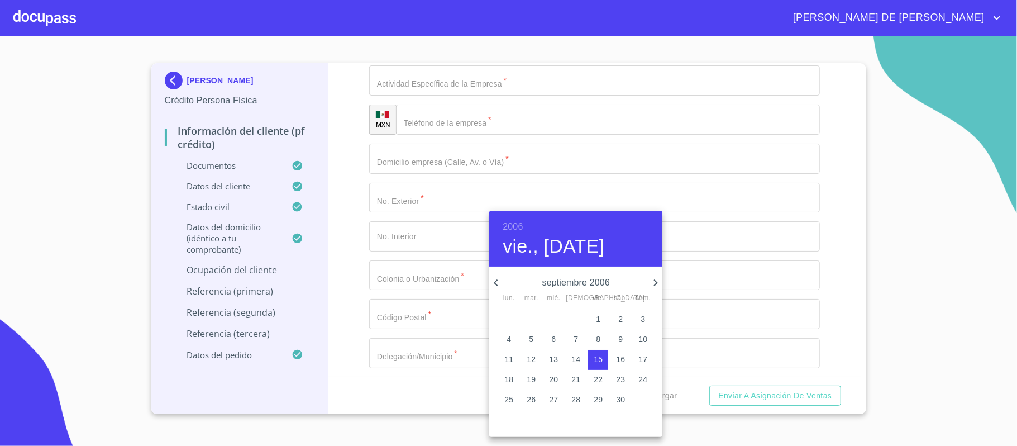
click at [651, 287] on icon "button" at bounding box center [655, 282] width 13 height 13
click at [495, 287] on icon "button" at bounding box center [495, 282] width 13 height 13
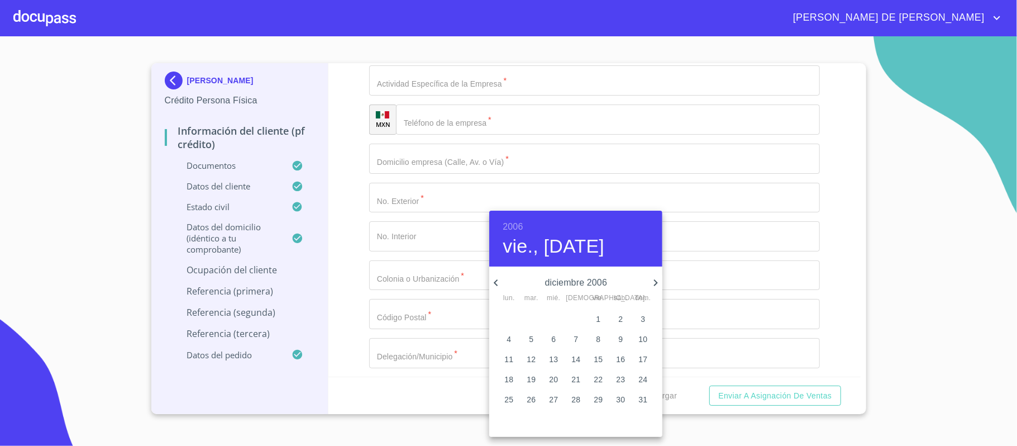
click at [510, 338] on p "4" at bounding box center [509, 339] width 4 height 11
type input "4 de dic. de 2006"
click at [427, 282] on div at bounding box center [508, 223] width 1017 height 446
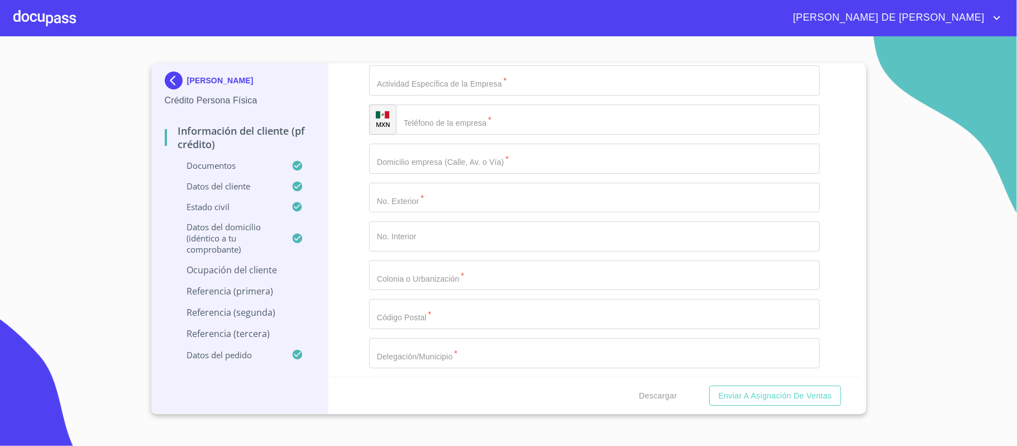
type input "PROJECT MANAGER"
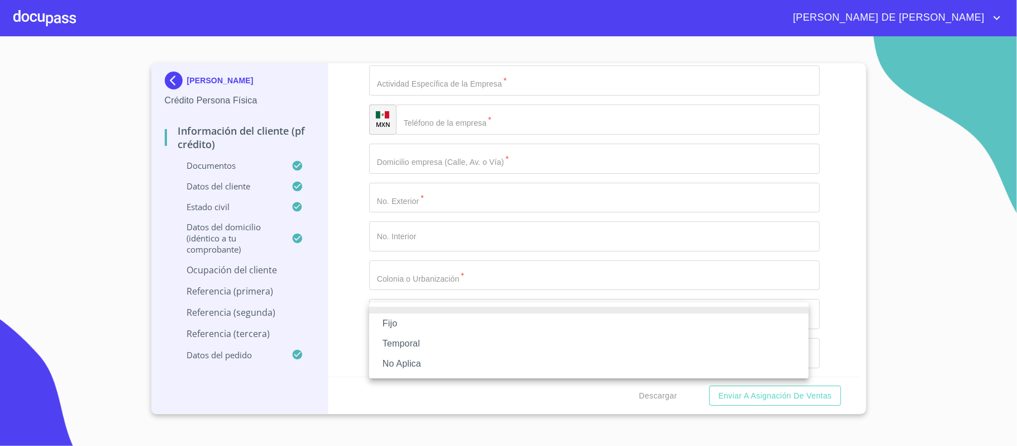
click at [438, 326] on li "Fijo" at bounding box center [589, 323] width 440 height 20
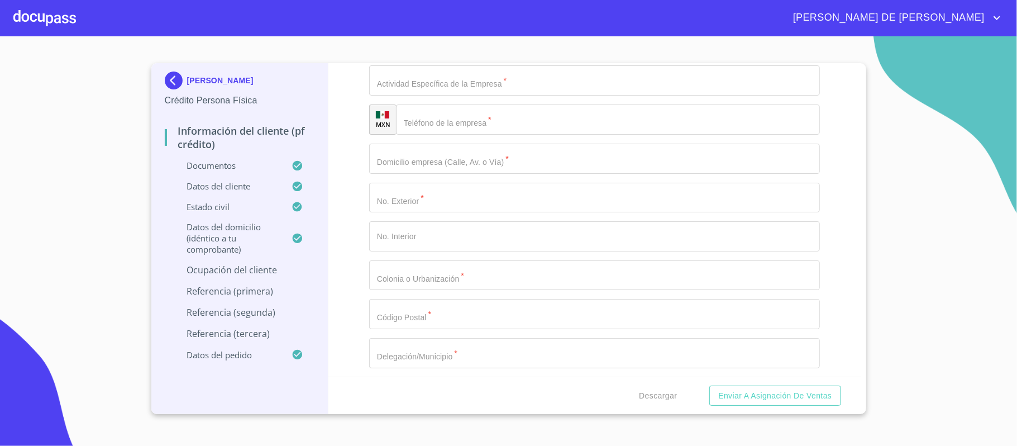
click at [356, 273] on div "Información del cliente (PF crédito) Documentos Documento de identificación.   …" at bounding box center [595, 219] width 532 height 313
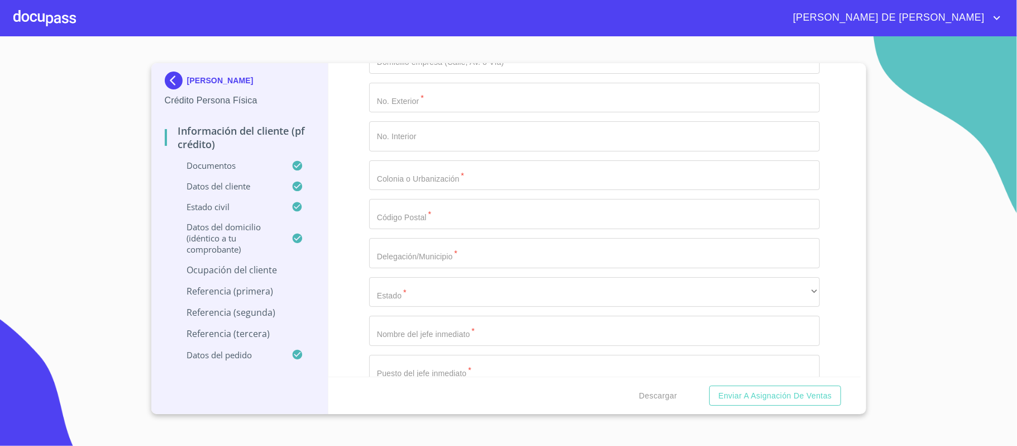
scroll to position [4289, 0]
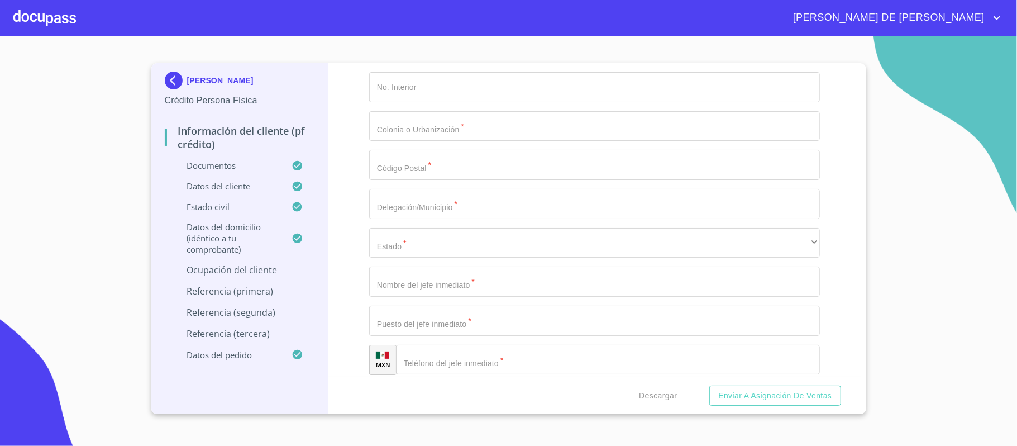
type input "58000"
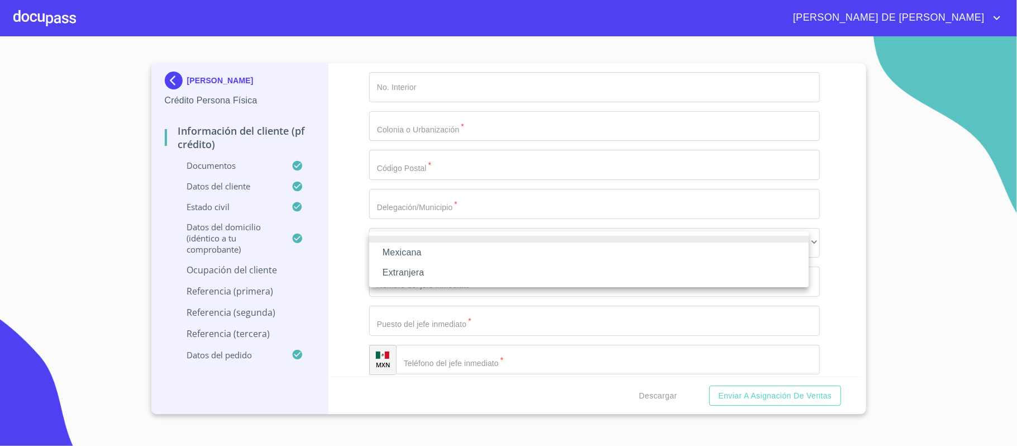
click at [425, 254] on li "Mexicana" at bounding box center [589, 252] width 440 height 20
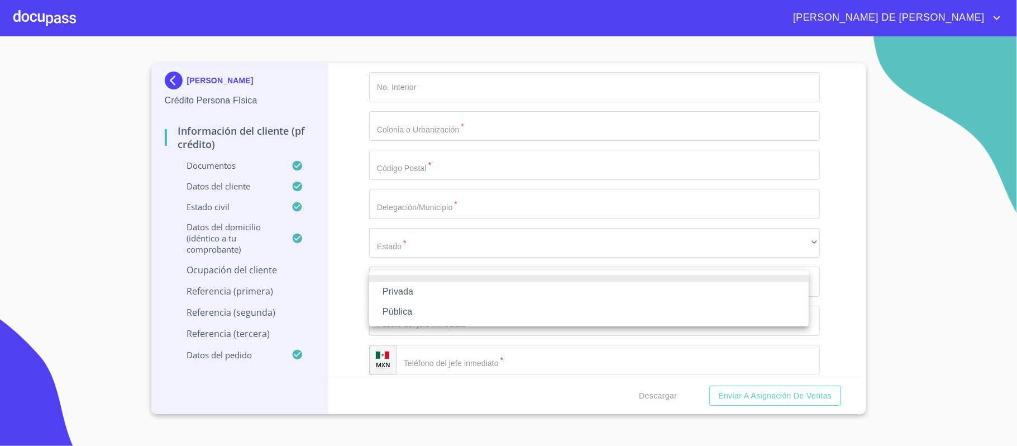
click at [444, 292] on li "Privada" at bounding box center [589, 292] width 440 height 20
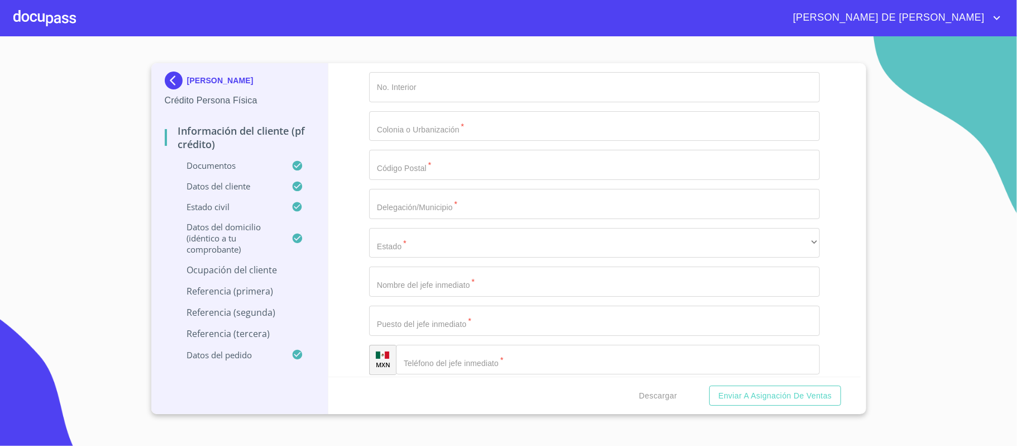
drag, startPoint x: 375, startPoint y: 321, endPoint x: 398, endPoint y: 327, distance: 23.2
type input "TECNOLOGIA Y ELECTRONICA AUTOMOTRIZ"
type input "[PHONE_NUMBER]"
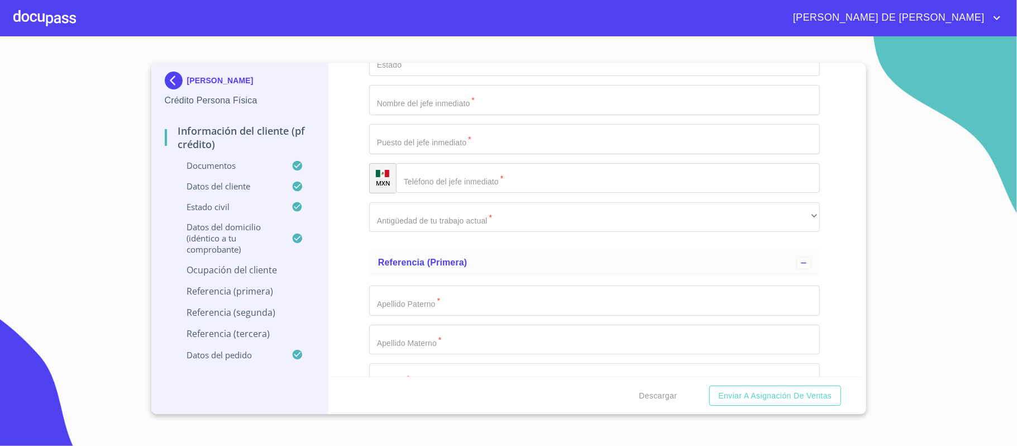
scroll to position [4512, 0]
type input "PERIFERICO SUR"
type input "7999"
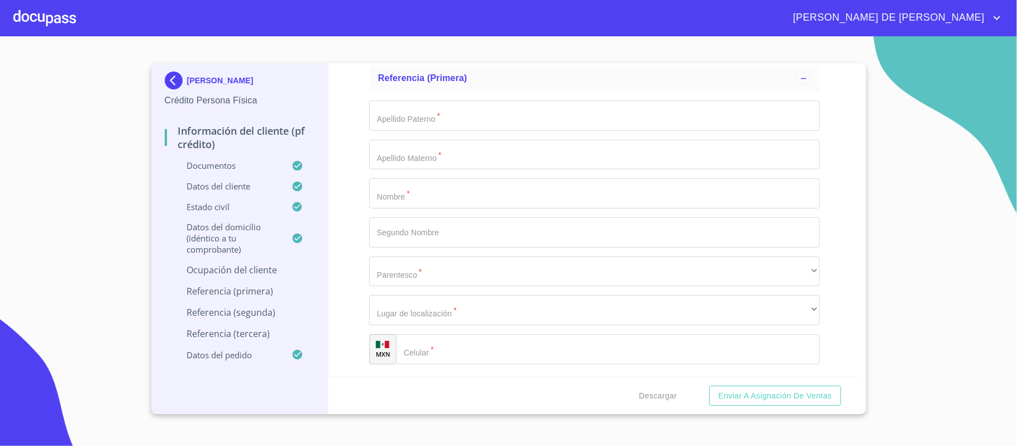
scroll to position [4661, 0]
type input "SANTA [PERSON_NAME] TEQUEPEXPAN"
type input "45604"
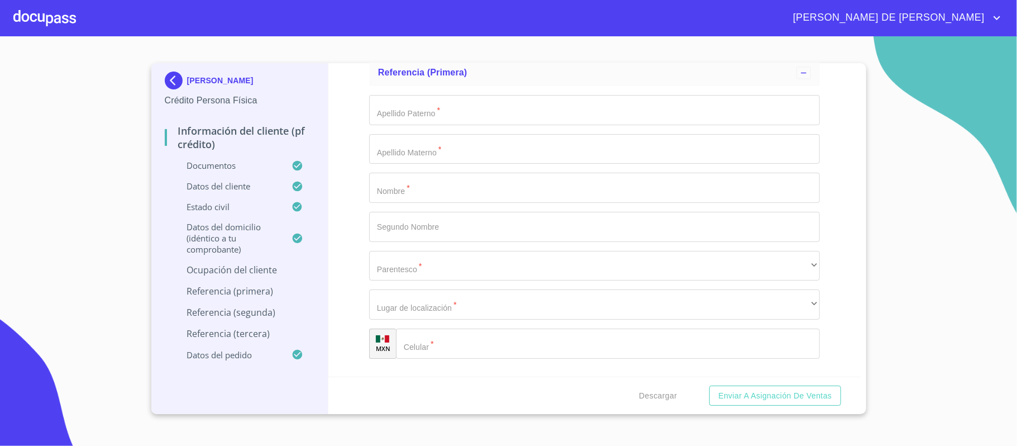
type input "TLAQUEPAQUE"
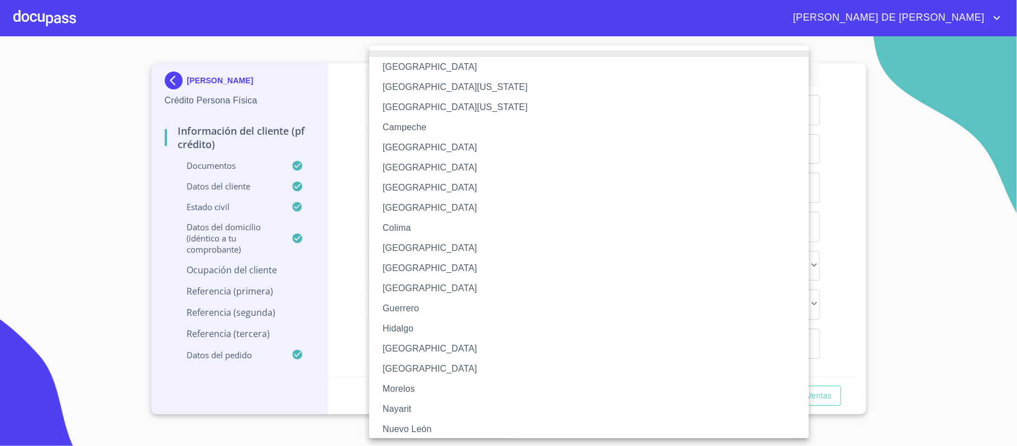
click at [416, 345] on li "[GEOGRAPHIC_DATA]" at bounding box center [594, 349] width 451 height 20
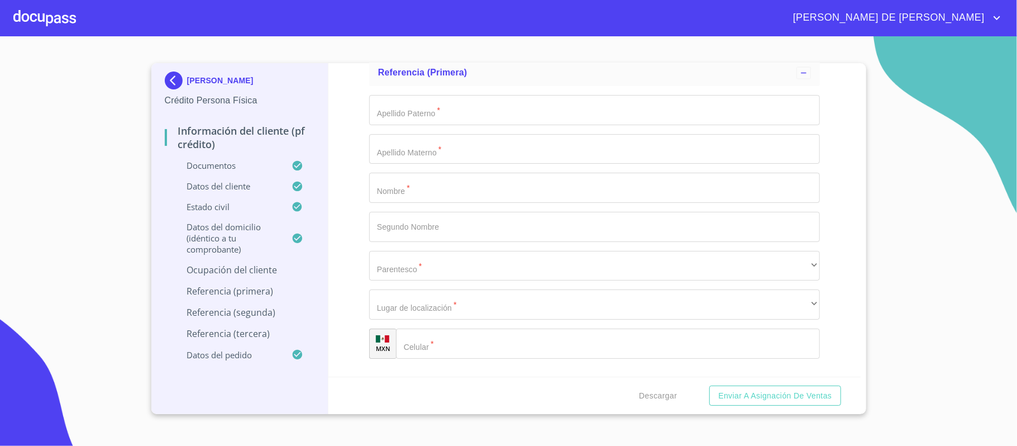
drag, startPoint x: 399, startPoint y: 298, endPoint x: 469, endPoint y: 356, distance: 91.3
type input "[PERSON_NAME]"
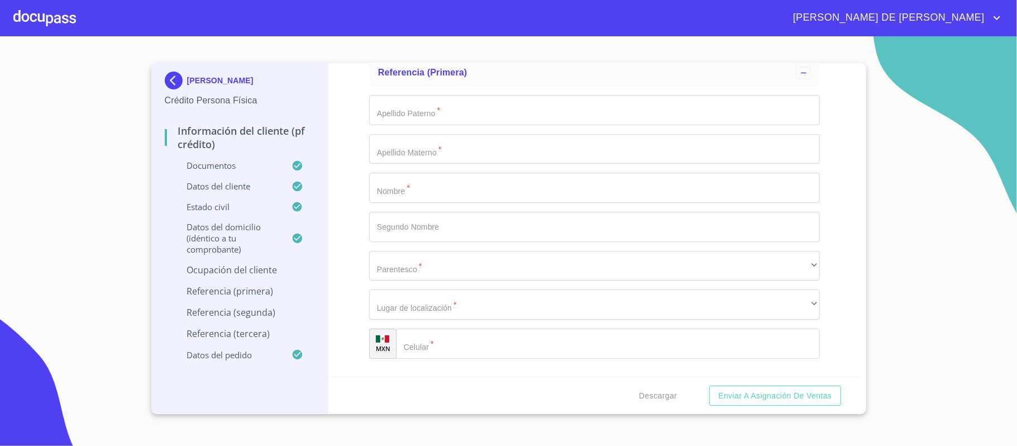
type input "DIRECTOR PMS"
type input "[PHONE_NUMBER]"
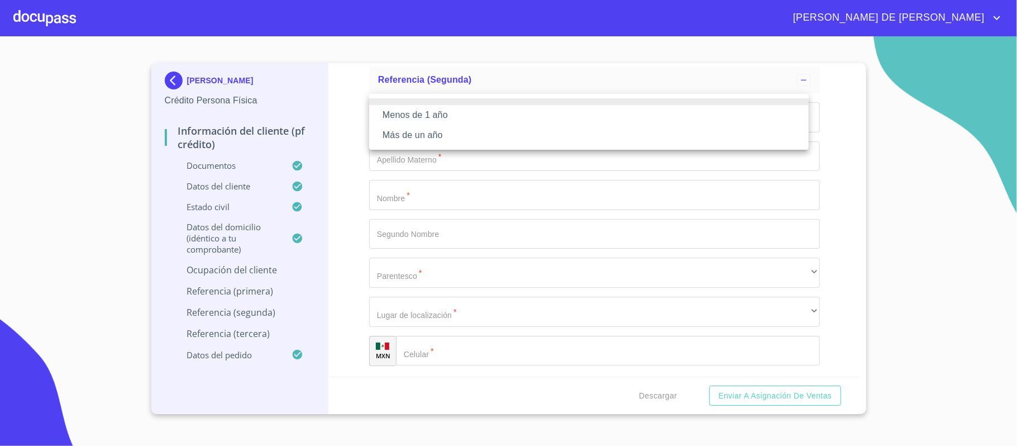
click at [445, 137] on li "Más de un año" at bounding box center [589, 135] width 440 height 20
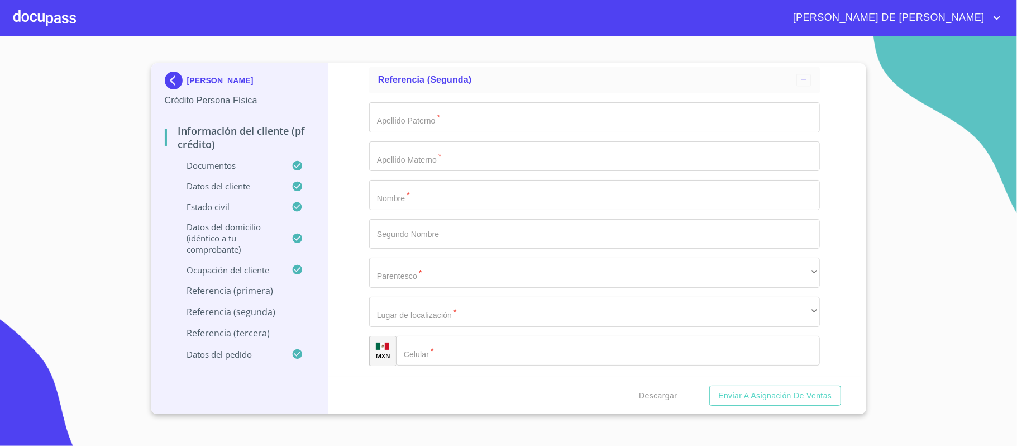
type input "SANTIAGO"
type input "[PERSON_NAME]"
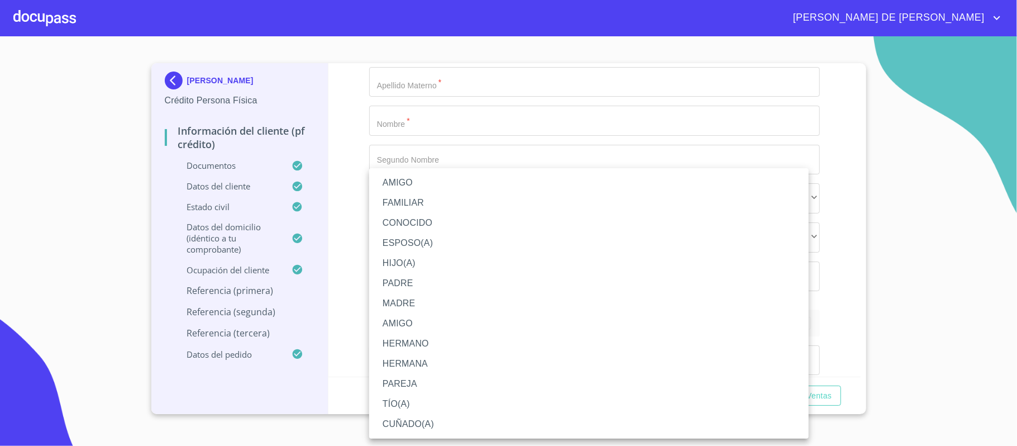
click at [417, 184] on li "AMIGO" at bounding box center [589, 183] width 440 height 20
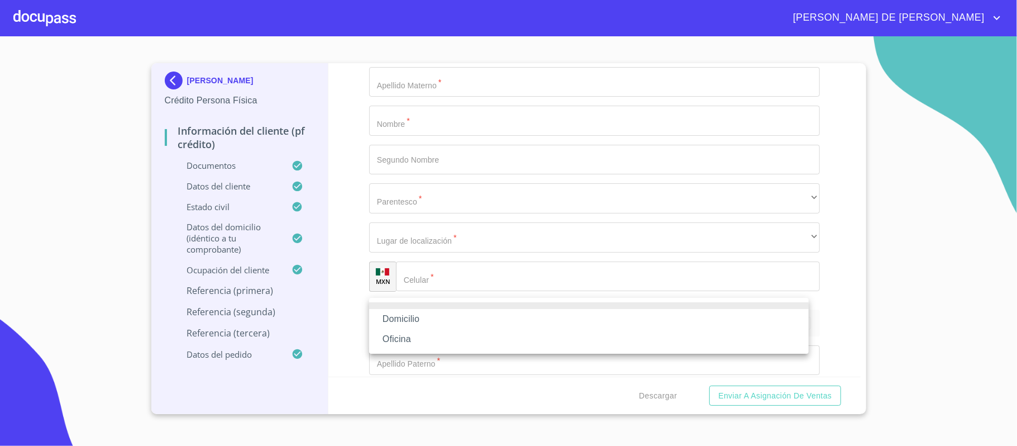
click at [446, 316] on li "Domicilio" at bounding box center [589, 319] width 440 height 20
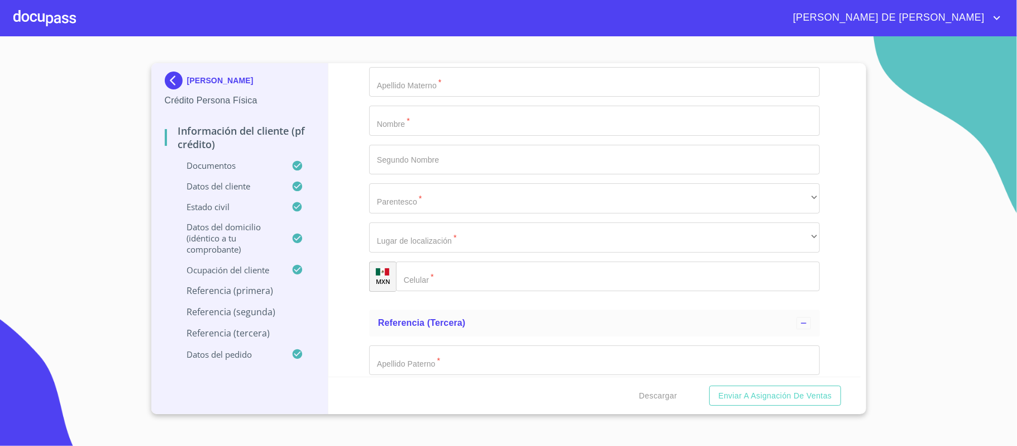
type input "[PHONE_NUMBER]"
type input "[PERSON_NAME]"
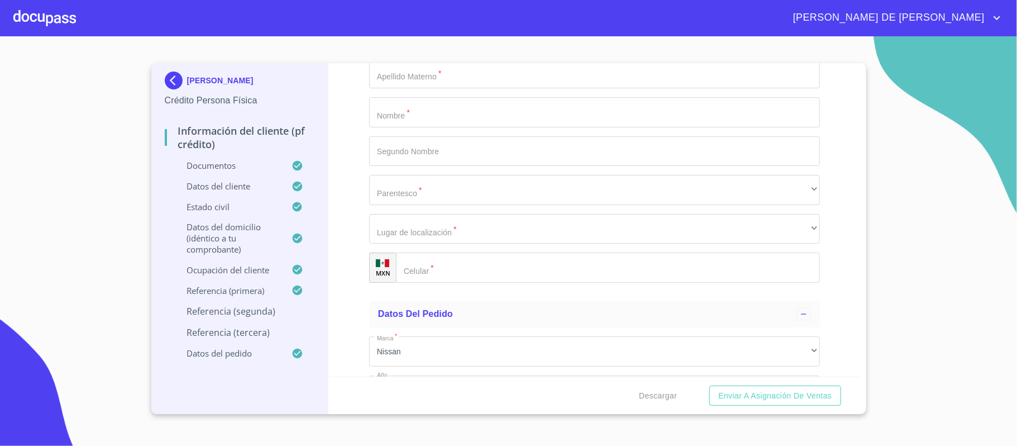
type input "[PERSON_NAME]"
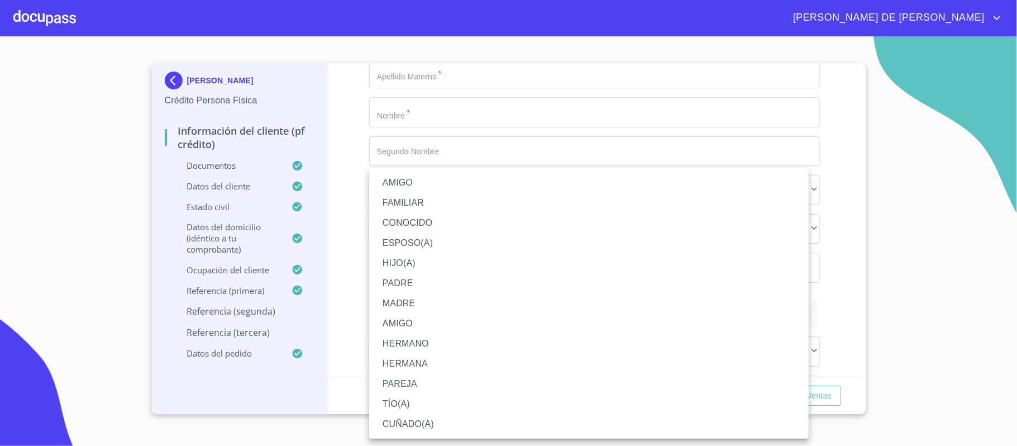
click at [427, 363] on li "HERMANA" at bounding box center [589, 364] width 440 height 20
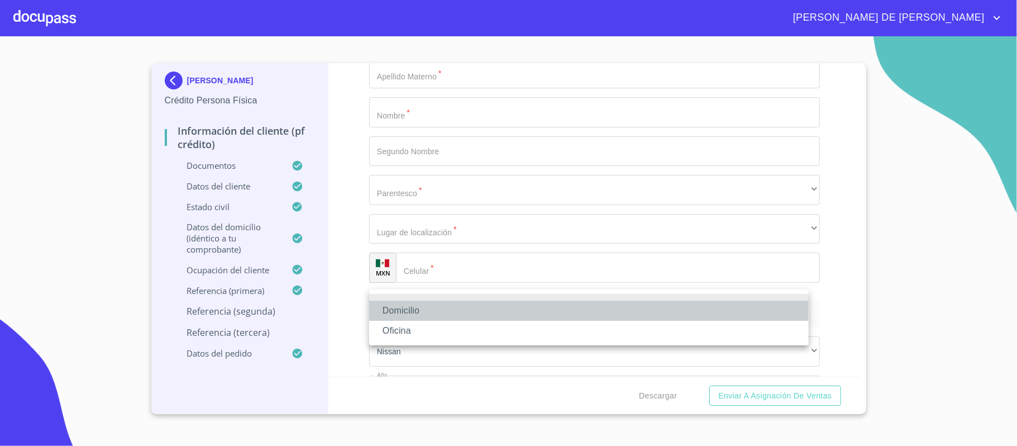
click at [435, 313] on li "Domicilio" at bounding box center [589, 311] width 440 height 20
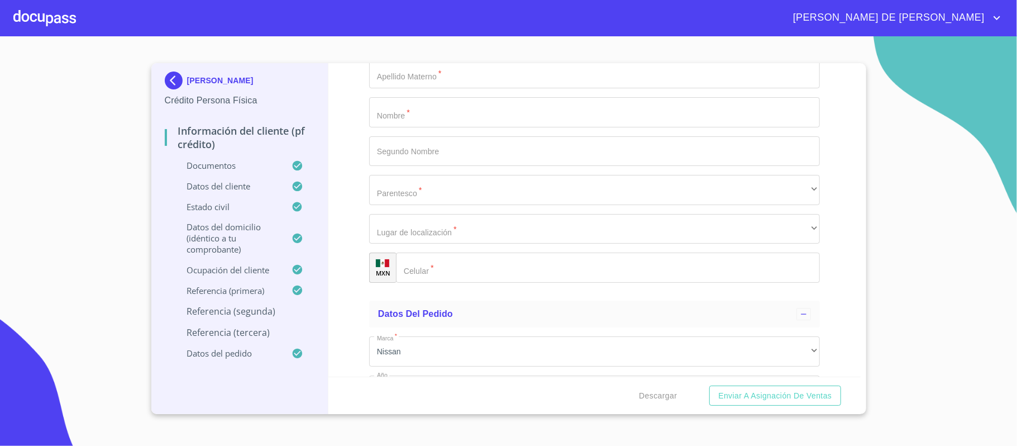
type input "[PHONE_NUMBER]"
type input "[PERSON_NAME]"
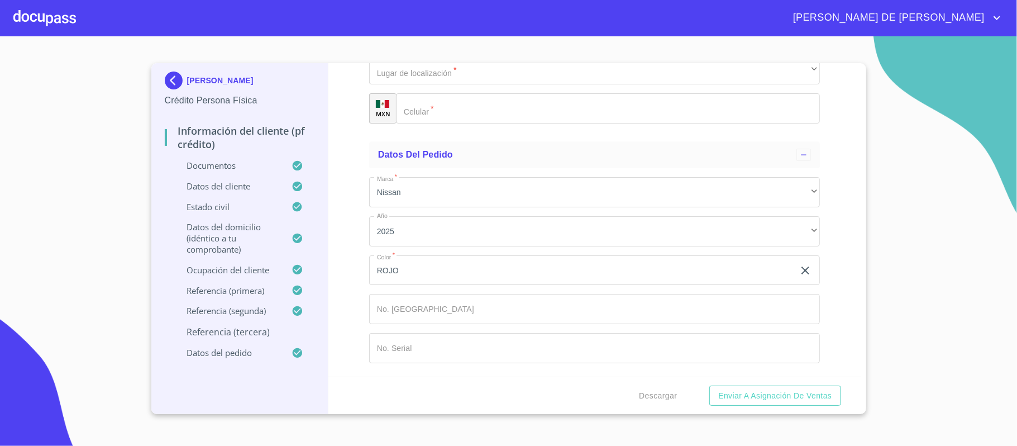
type input "[PERSON_NAME]"
click at [418, 46] on div "​" at bounding box center [594, 31] width 451 height 30
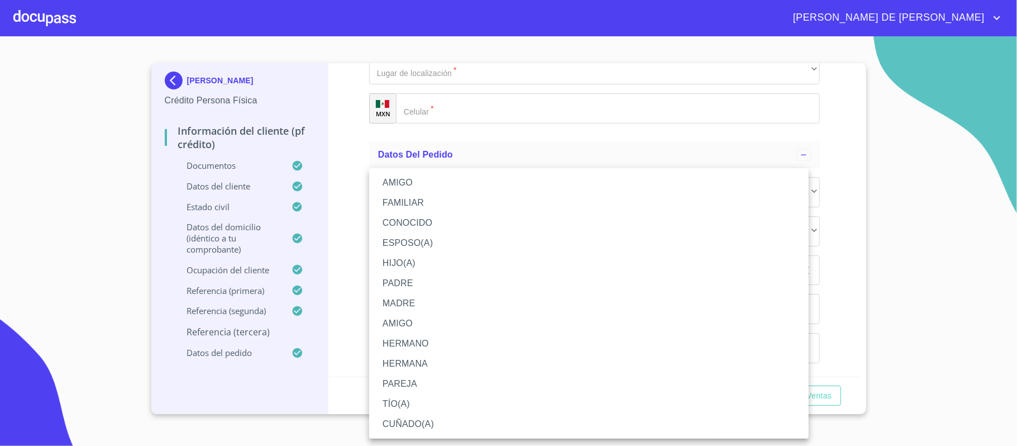
click at [427, 179] on li "AMIGO" at bounding box center [589, 183] width 440 height 20
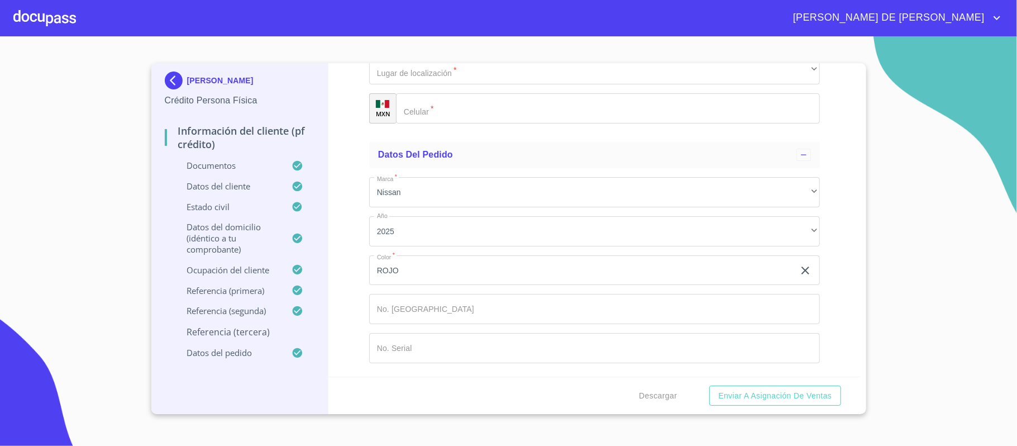
scroll to position [5843, 0]
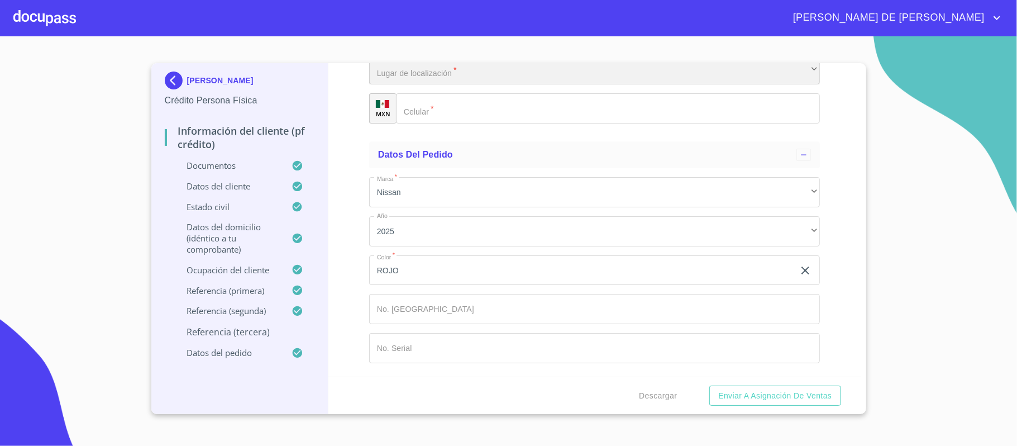
click at [468, 85] on div "​" at bounding box center [594, 70] width 451 height 30
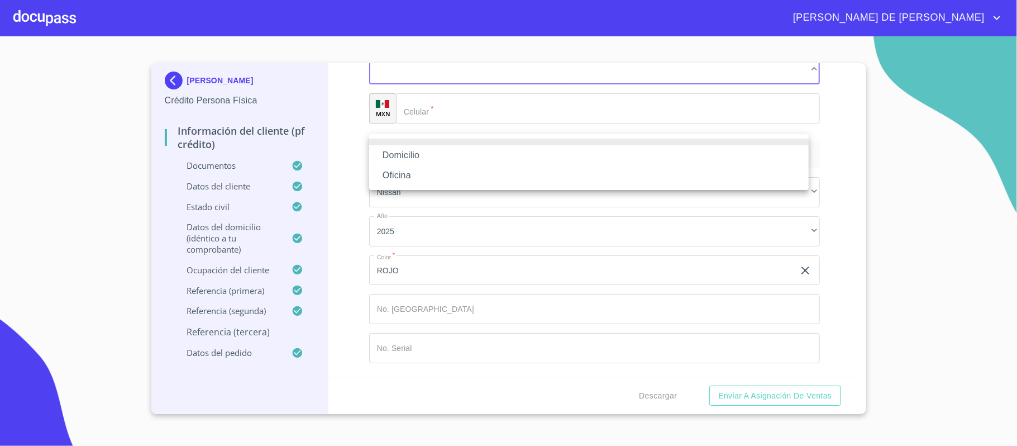
click at [466, 153] on li "Domicilio" at bounding box center [589, 155] width 440 height 20
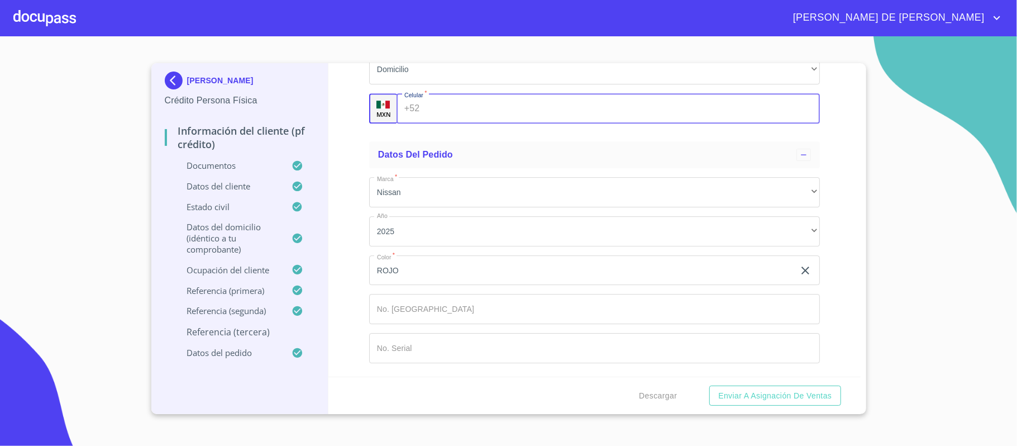
click at [469, 123] on input "Documento de identificación.   *" at bounding box center [622, 108] width 396 height 30
type input "[PHONE_NUMBER]"
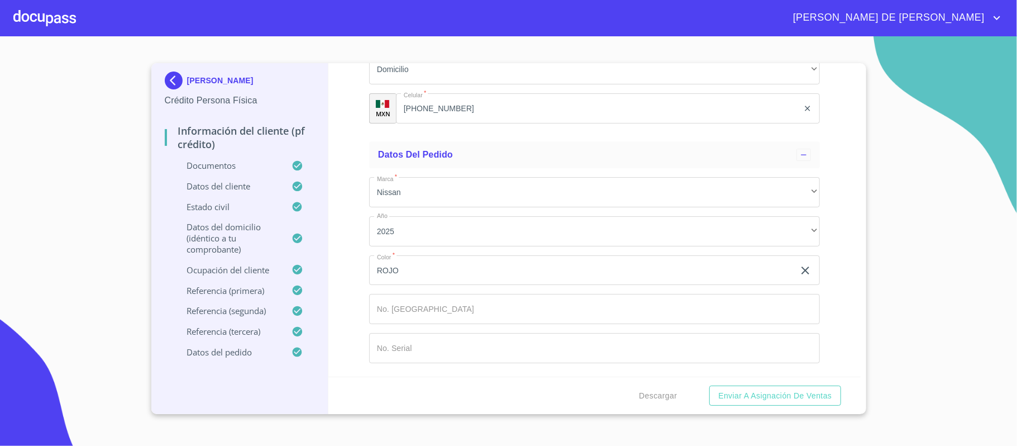
click at [816, 237] on div "Información del cliente (PF crédito) Documentos Documento de identificación.   …" at bounding box center [595, 219] width 532 height 313
click at [789, 399] on span "Enviar a Asignación de Ventas" at bounding box center [775, 396] width 113 height 14
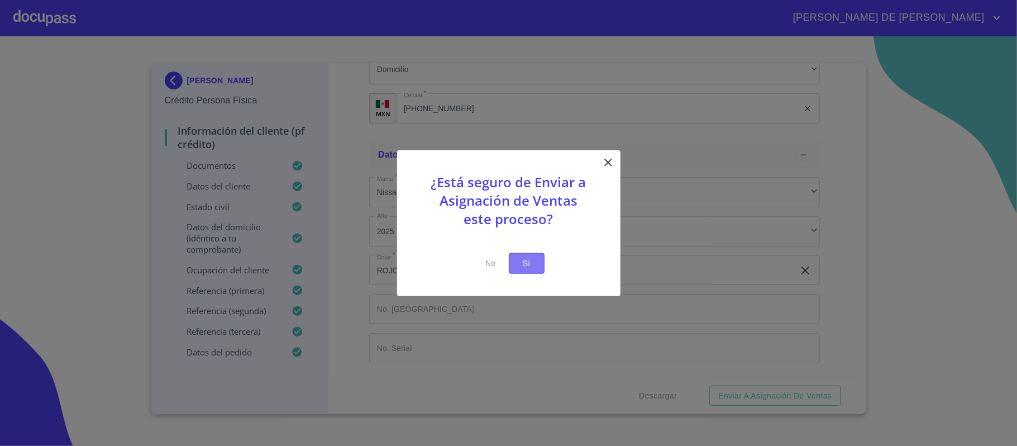
click at [534, 257] on span "Si" at bounding box center [527, 263] width 18 height 14
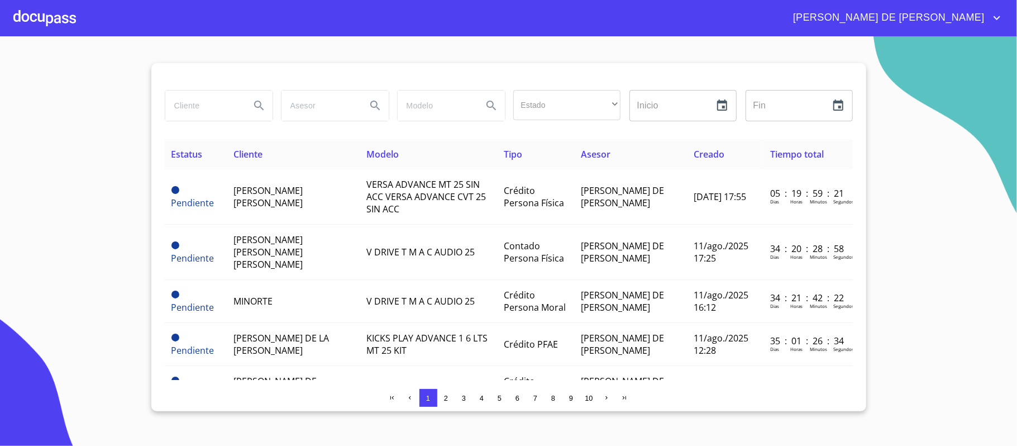
click at [190, 101] on input "search" at bounding box center [203, 106] width 76 height 30
type input "[PERSON_NAME]"
click at [262, 107] on icon "Search" at bounding box center [259, 105] width 13 height 13
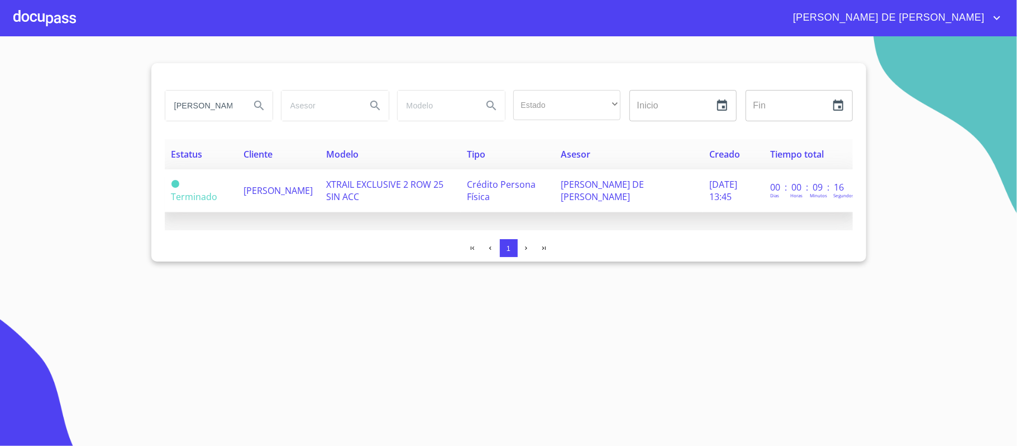
click at [258, 187] on span "[PERSON_NAME]" at bounding box center [278, 190] width 69 height 12
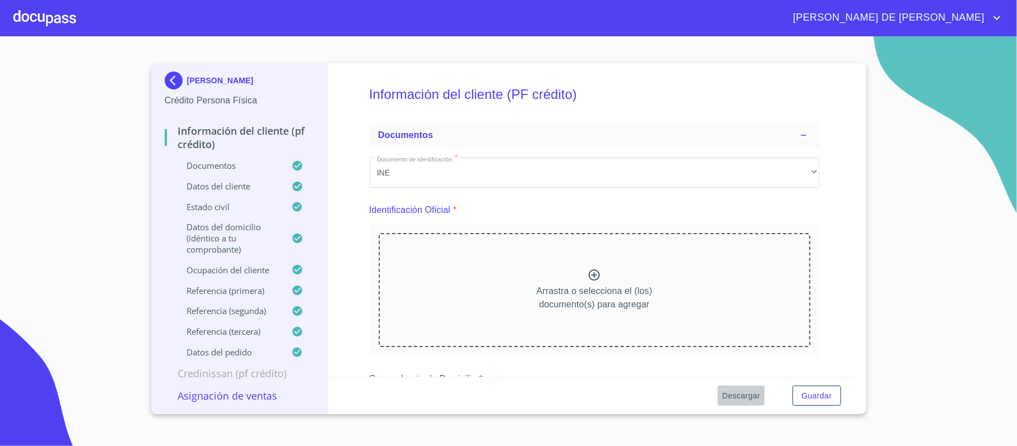
click at [740, 394] on span "Descargar" at bounding box center [741, 396] width 38 height 14
